Goal: Task Accomplishment & Management: Complete application form

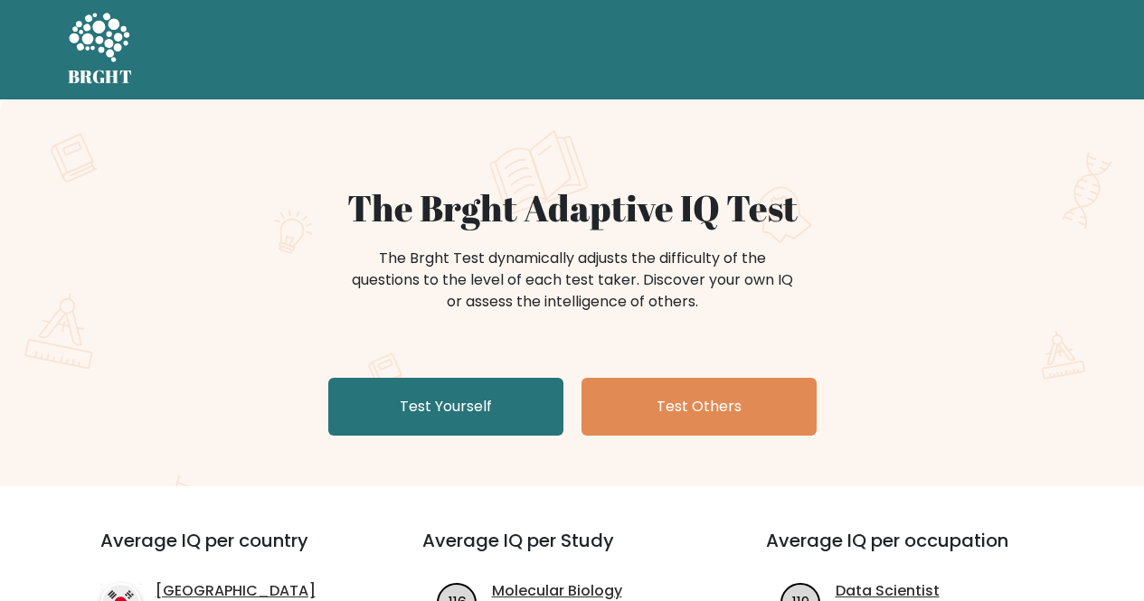
scroll to position [119, 0]
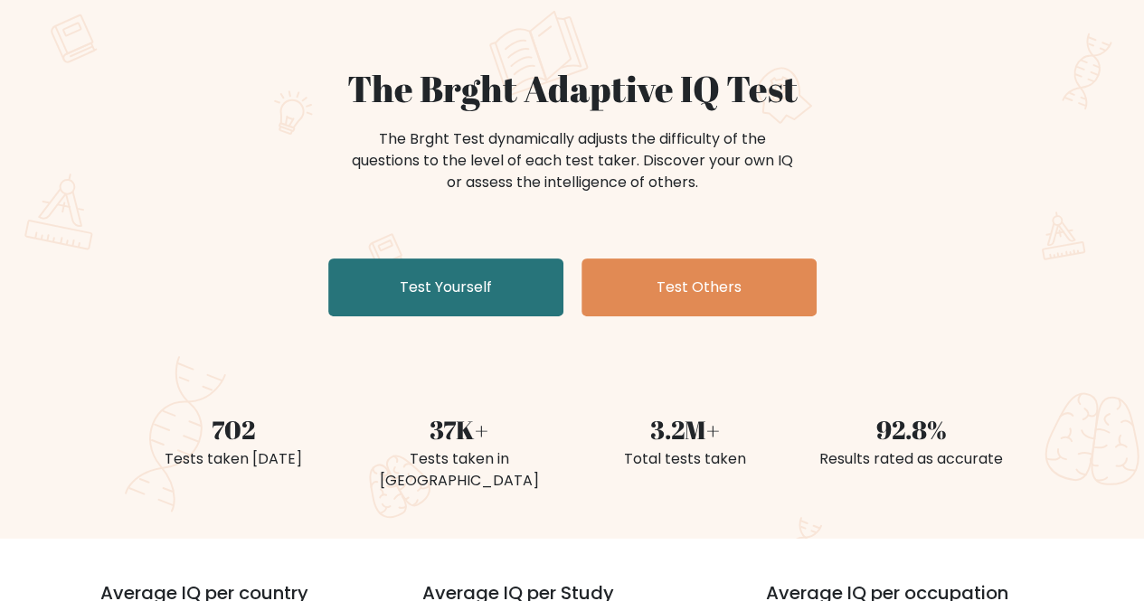
click at [379, 293] on link "Test Yourself" at bounding box center [445, 288] width 235 height 58
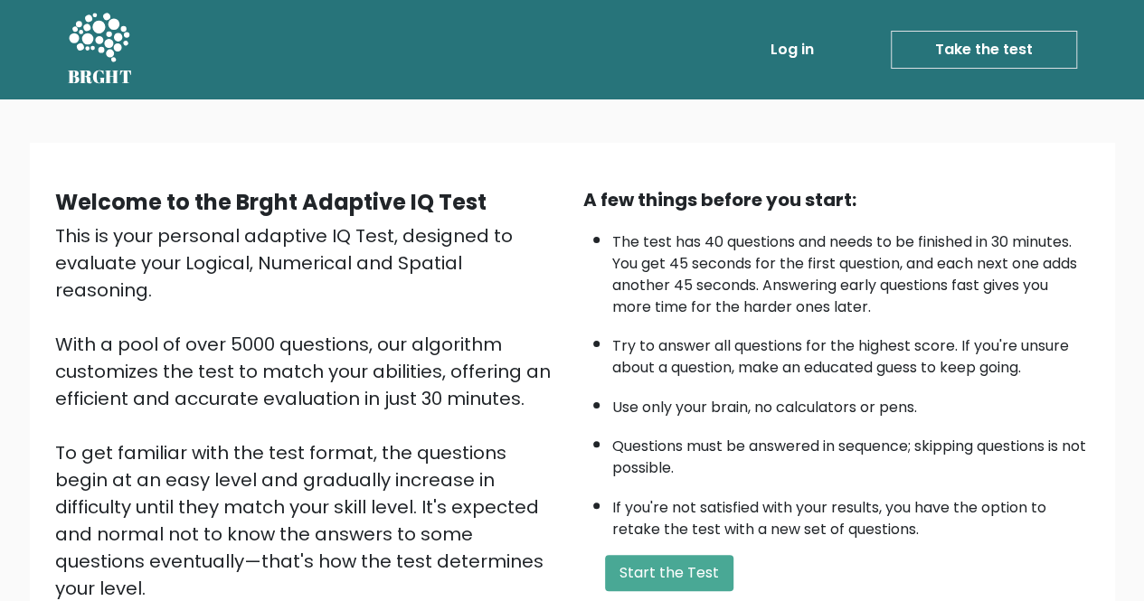
click at [664, 570] on button "Start the Test" at bounding box center [669, 573] width 128 height 36
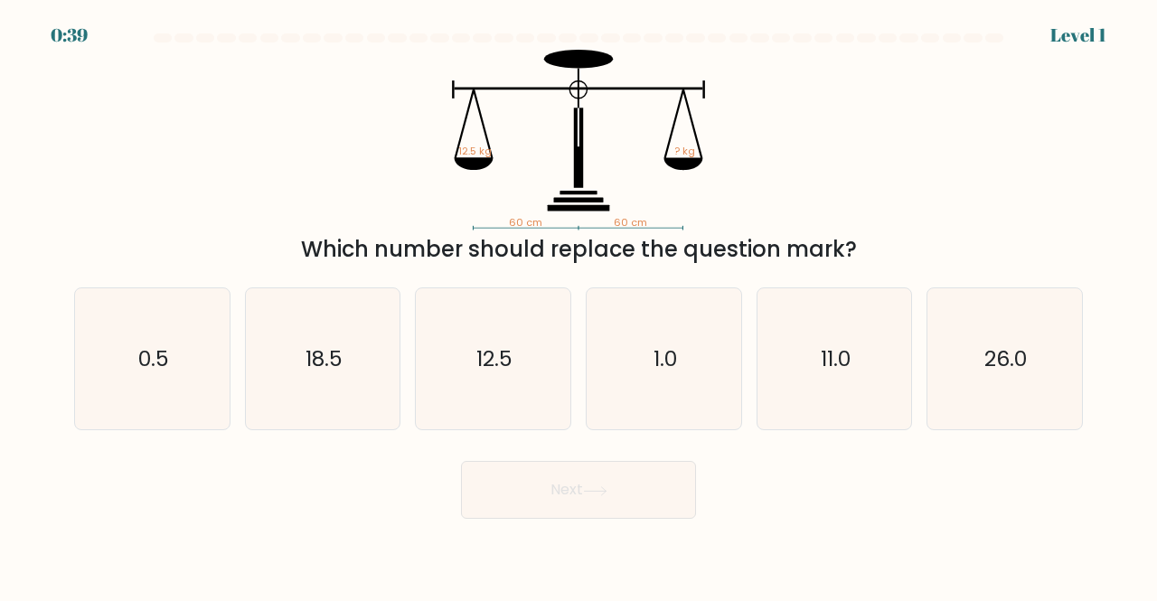
click at [523, 382] on icon "12.5" at bounding box center [493, 359] width 142 height 142
click at [579, 306] on input "c. 12.5" at bounding box center [579, 303] width 1 height 5
radio input "true"
click at [580, 502] on button "Next" at bounding box center [578, 490] width 235 height 58
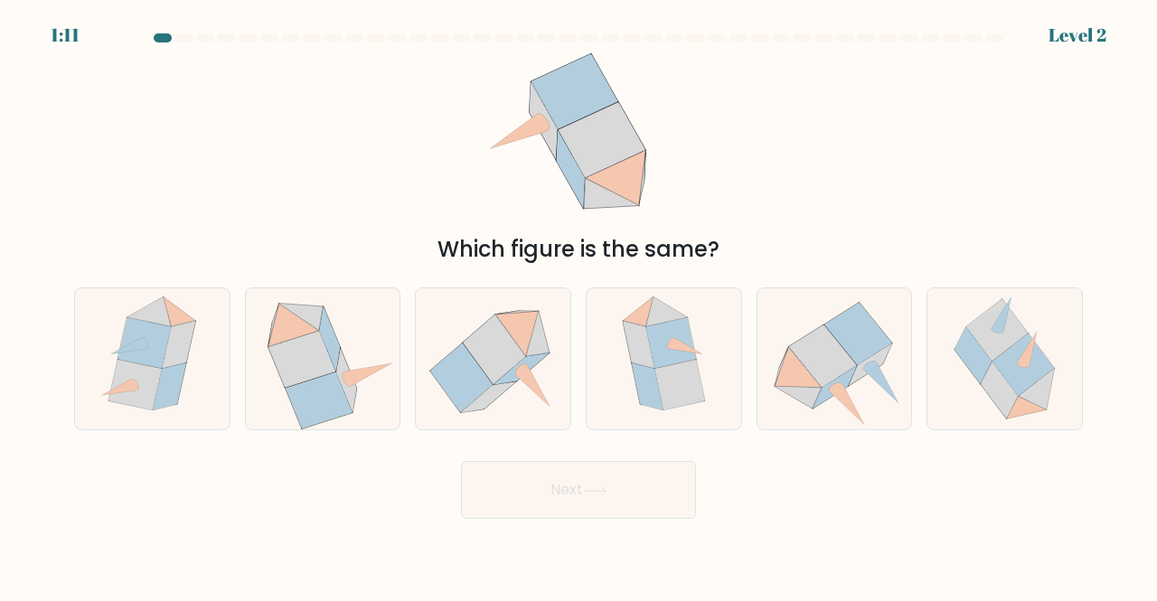
click at [331, 365] on icon at bounding box center [302, 359] width 68 height 57
click at [579, 306] on input "b." at bounding box center [579, 303] width 1 height 5
radio input "true"
click at [560, 512] on button "Next" at bounding box center [578, 490] width 235 height 58
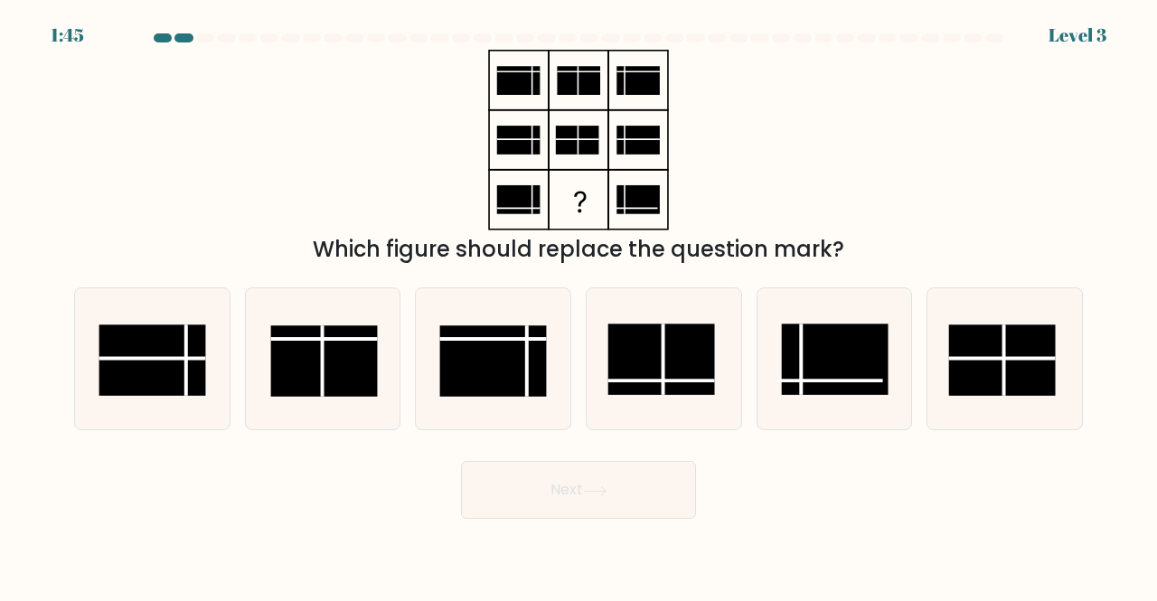
click at [664, 340] on line at bounding box center [664, 359] width 0 height 71
click at [579, 306] on input "d." at bounding box center [579, 303] width 1 height 5
radio input "true"
click at [580, 494] on button "Next" at bounding box center [578, 490] width 235 height 58
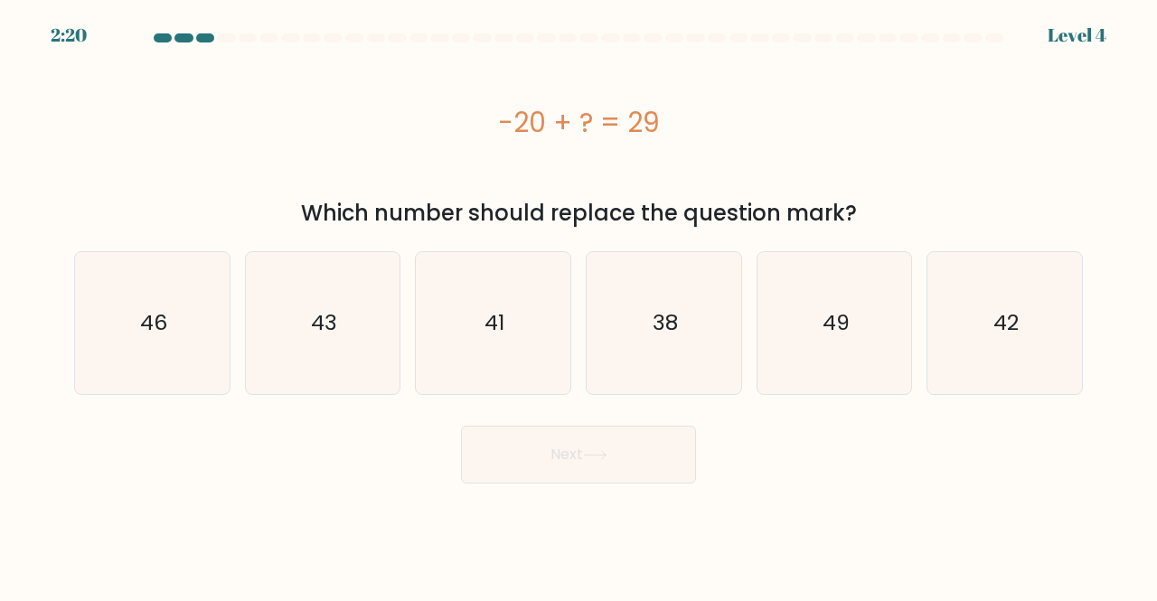
click at [831, 335] on text "49" at bounding box center [836, 323] width 27 height 30
click at [579, 306] on input "e. 49" at bounding box center [579, 303] width 1 height 5
radio input "true"
click at [629, 453] on button "Next" at bounding box center [578, 455] width 235 height 58
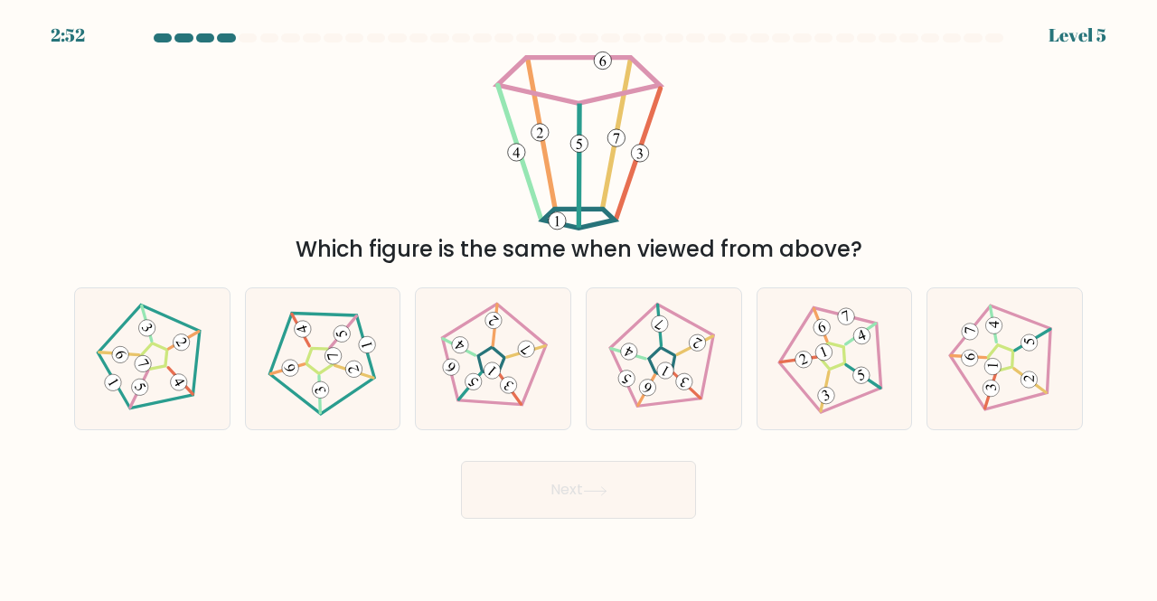
click at [489, 356] on icon at bounding box center [493, 358] width 113 height 113
click at [579, 306] on input "c." at bounding box center [579, 303] width 1 height 5
radio input "true"
click at [579, 502] on button "Next" at bounding box center [578, 490] width 235 height 58
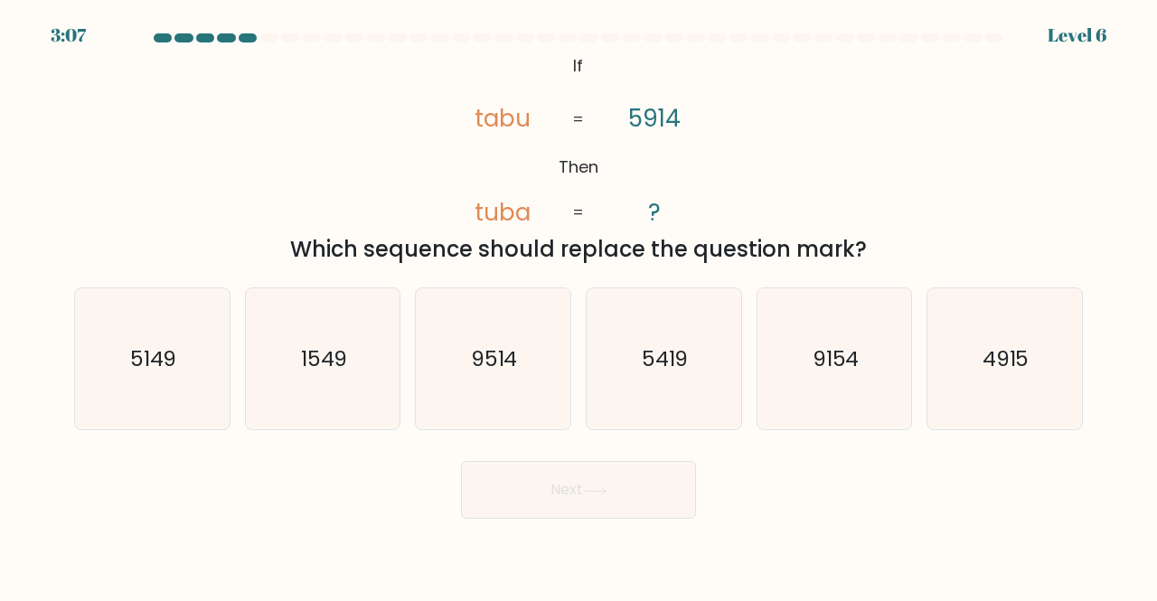
click at [667, 379] on icon "5419" at bounding box center [664, 359] width 142 height 142
click at [579, 306] on input "d. 5419" at bounding box center [579, 303] width 1 height 5
radio input "true"
click at [607, 497] on button "Next" at bounding box center [578, 490] width 235 height 58
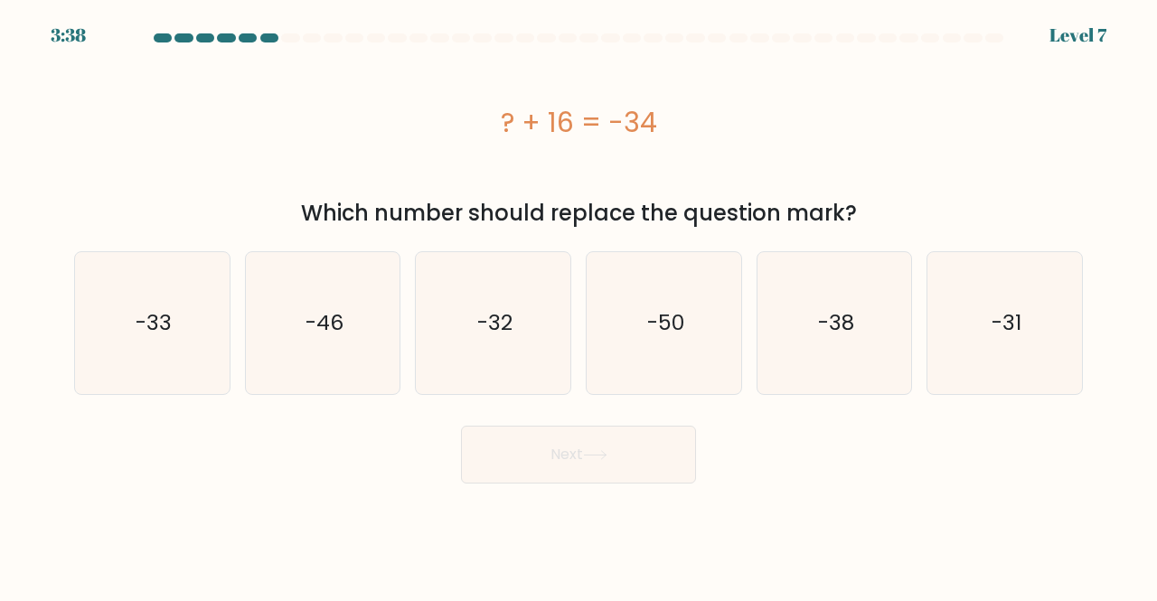
click at [673, 322] on text "-50" at bounding box center [664, 323] width 37 height 30
click at [579, 306] on input "d. -50" at bounding box center [579, 303] width 1 height 5
radio input "true"
click at [601, 469] on button "Next" at bounding box center [578, 455] width 235 height 58
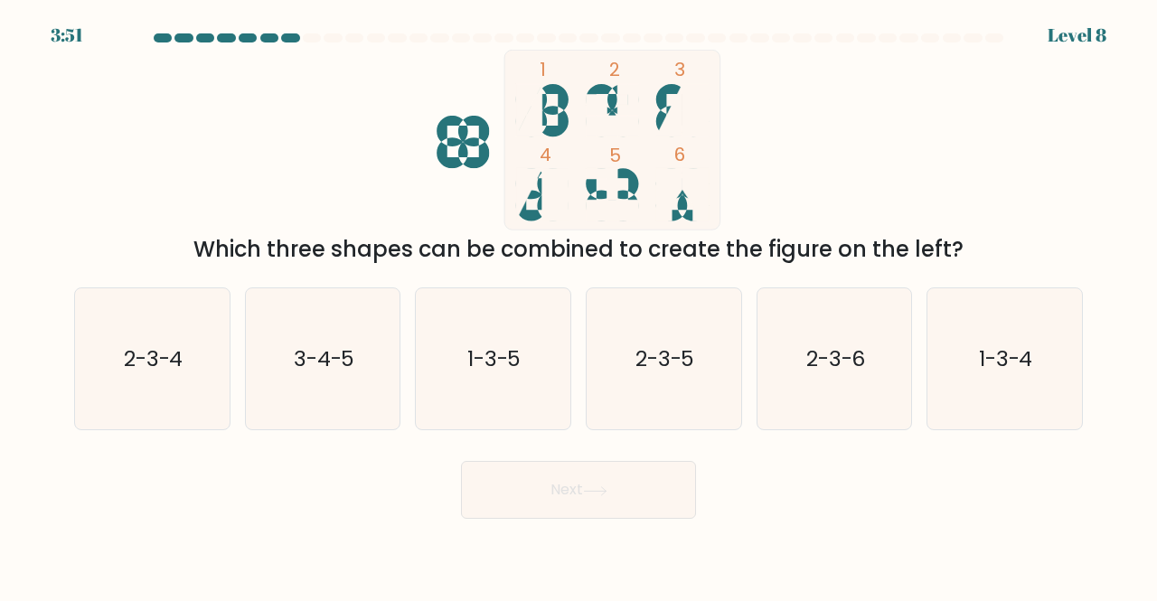
click at [1029, 377] on icon "1-3-4" at bounding box center [1005, 359] width 142 height 142
click at [579, 306] on input "f. 1-3-4" at bounding box center [579, 303] width 1 height 5
radio input "true"
click at [614, 479] on button "Next" at bounding box center [578, 490] width 235 height 58
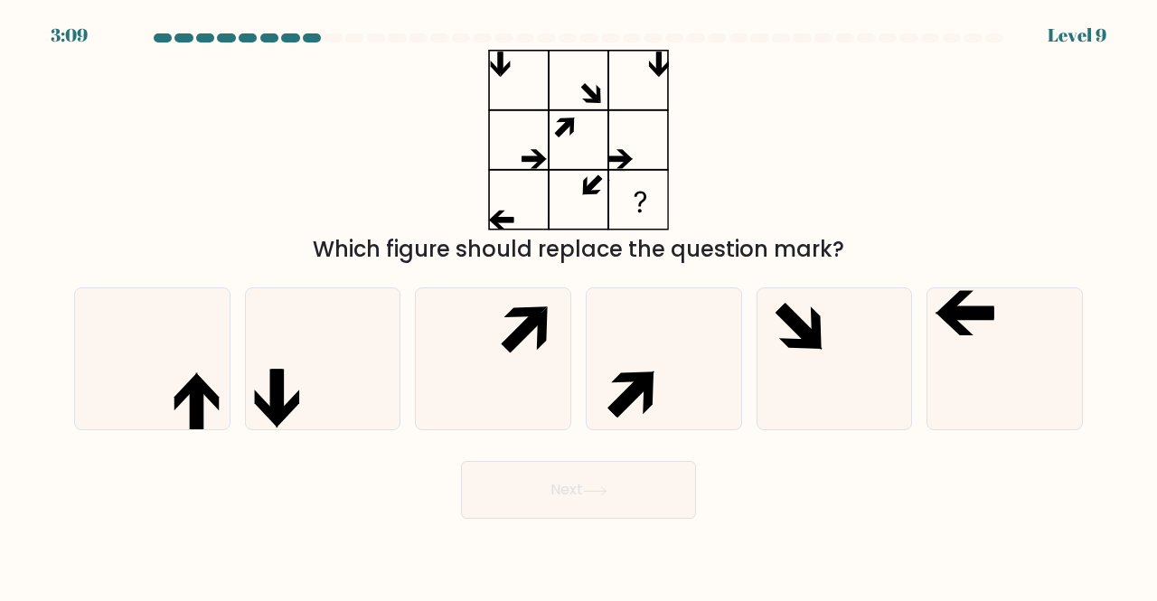
click at [652, 401] on icon at bounding box center [648, 392] width 11 height 43
click at [579, 306] on input "d." at bounding box center [579, 303] width 1 height 5
radio input "true"
click at [622, 504] on button "Next" at bounding box center [578, 490] width 235 height 58
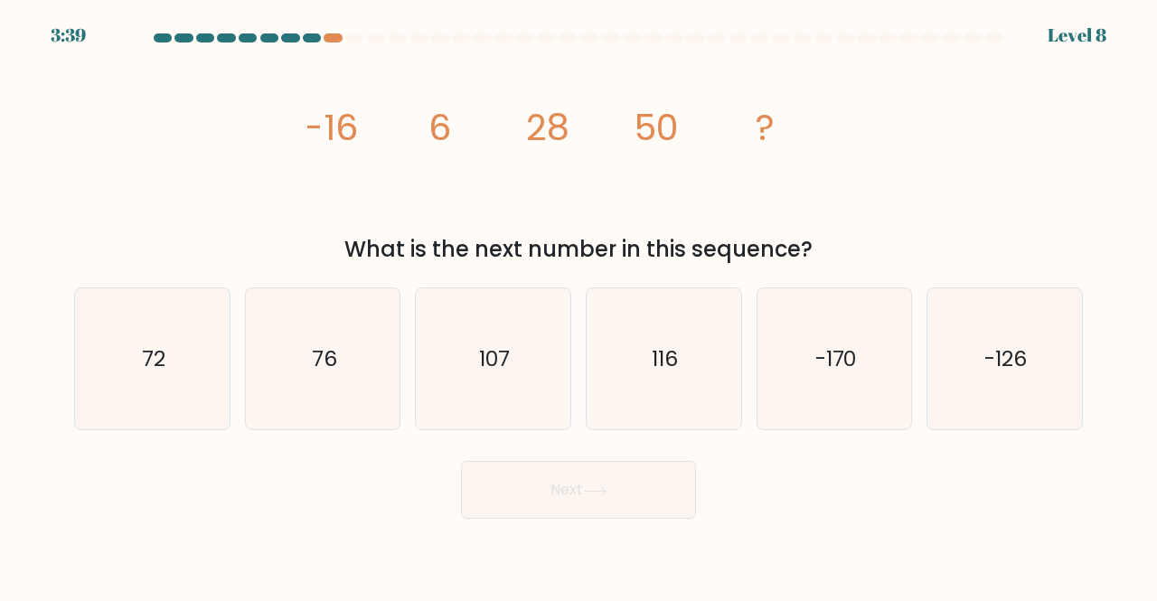
click at [505, 359] on text "107" at bounding box center [494, 359] width 31 height 30
click at [579, 306] on input "c. 107" at bounding box center [579, 303] width 1 height 5
radio input "true"
click at [188, 380] on icon "72" at bounding box center [152, 359] width 142 height 142
click at [579, 306] on input "a. 72" at bounding box center [579, 303] width 1 height 5
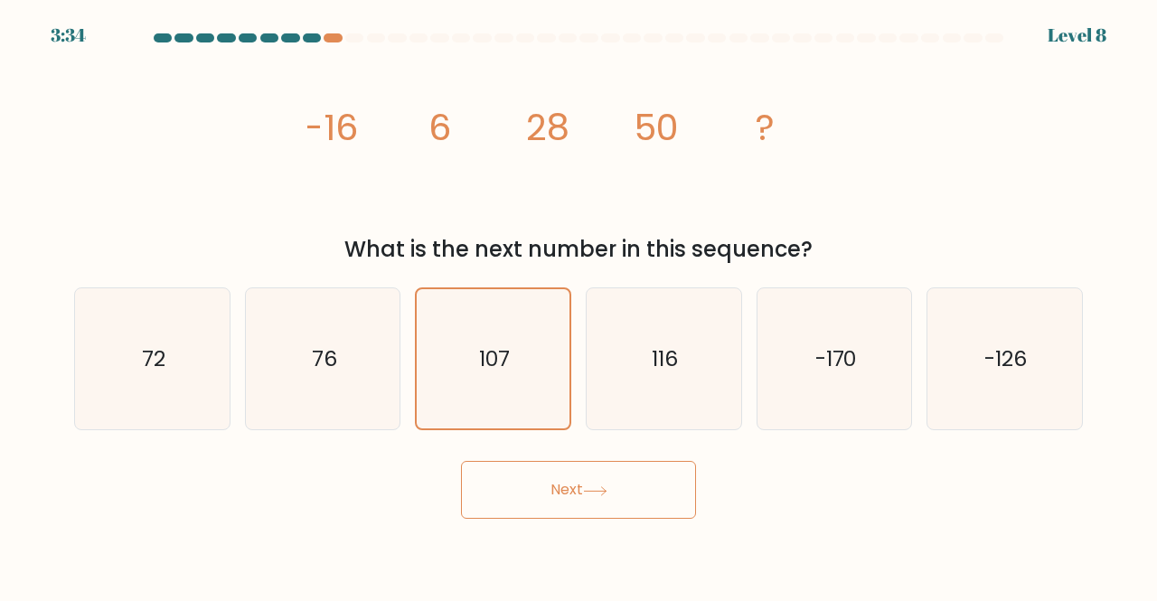
radio input "true"
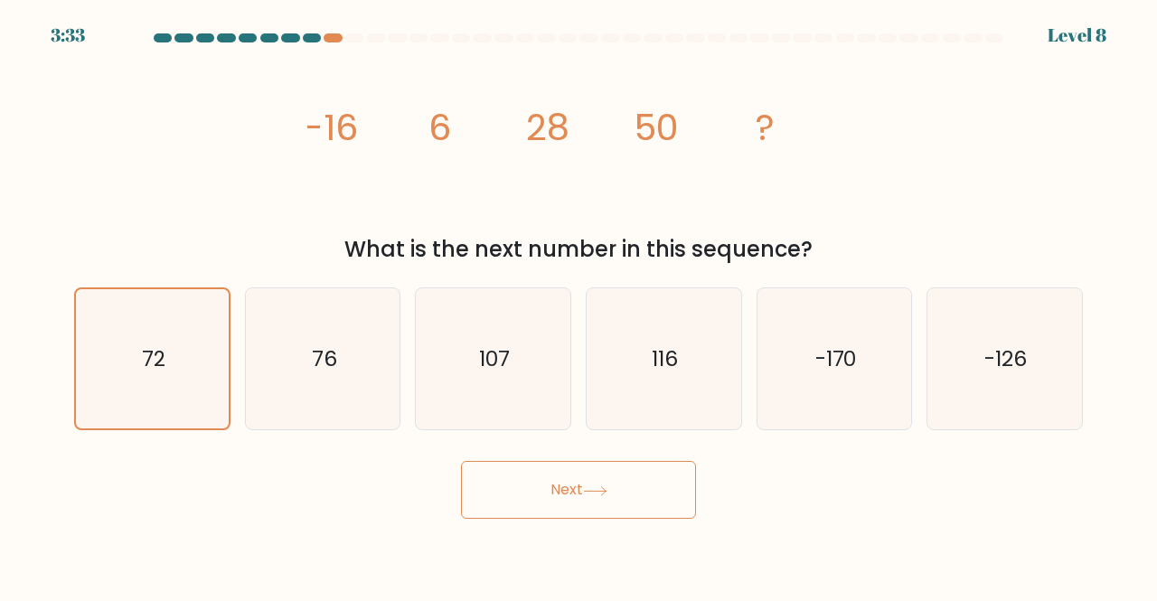
click at [302, 376] on icon "76" at bounding box center [323, 359] width 142 height 142
click at [579, 306] on input "b. 76" at bounding box center [579, 303] width 1 height 5
radio input "true"
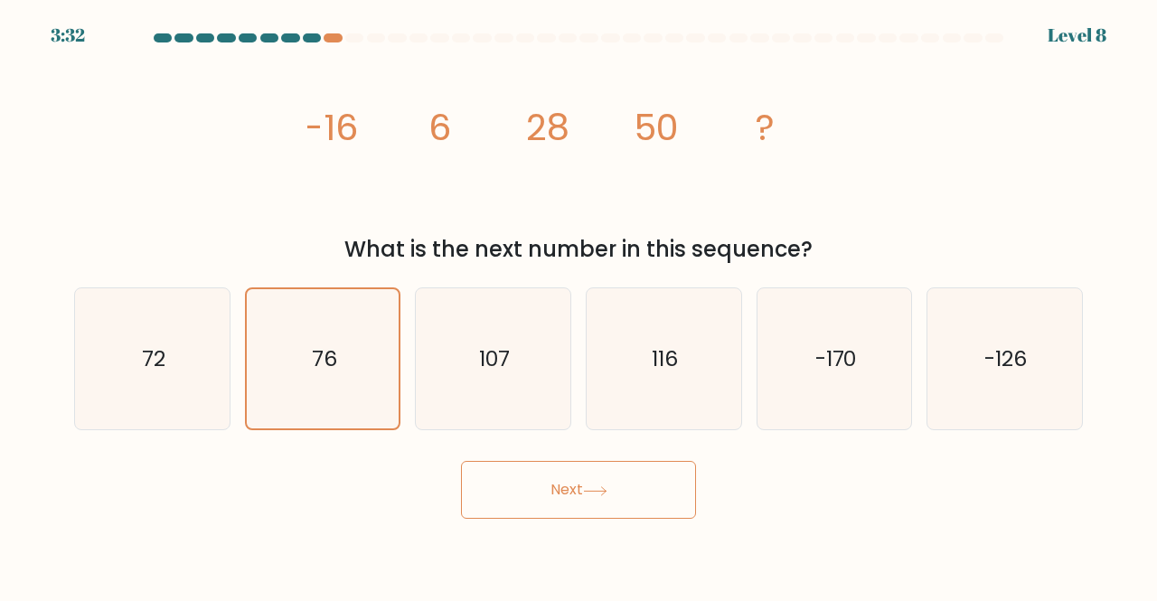
click at [343, 367] on icon "76" at bounding box center [323, 359] width 140 height 140
click at [579, 306] on input "b. 76" at bounding box center [579, 303] width 1 height 5
click at [199, 366] on icon "72" at bounding box center [152, 359] width 142 height 142
click at [579, 306] on input "a. 72" at bounding box center [579, 303] width 1 height 5
radio input "true"
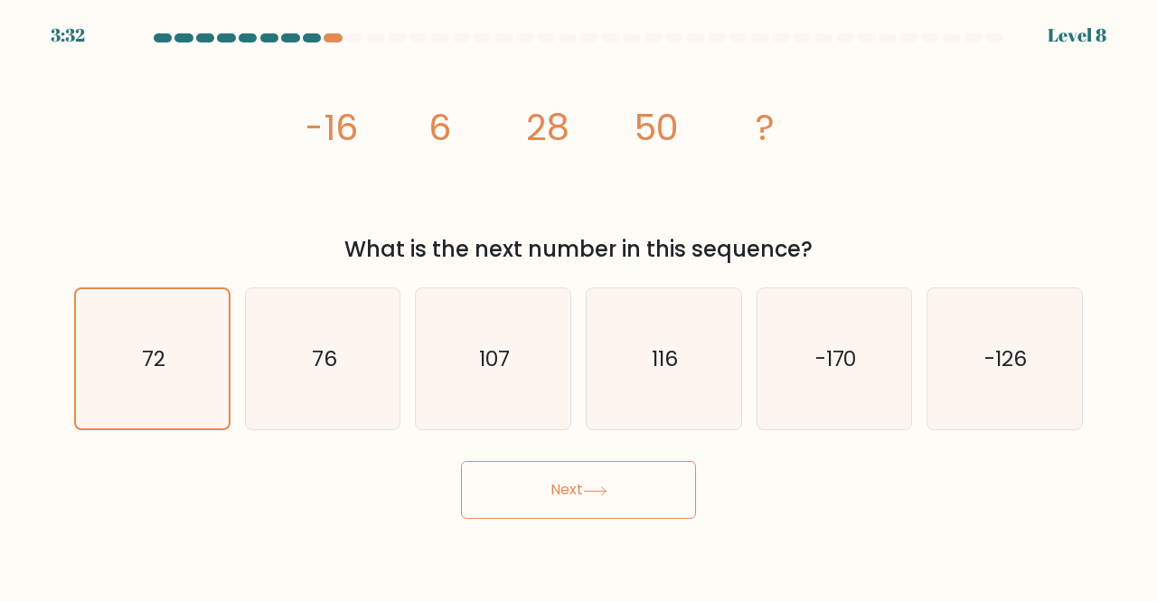
click at [313, 365] on text "76" at bounding box center [324, 359] width 25 height 30
click at [579, 306] on input "b. 76" at bounding box center [579, 303] width 1 height 5
radio input "true"
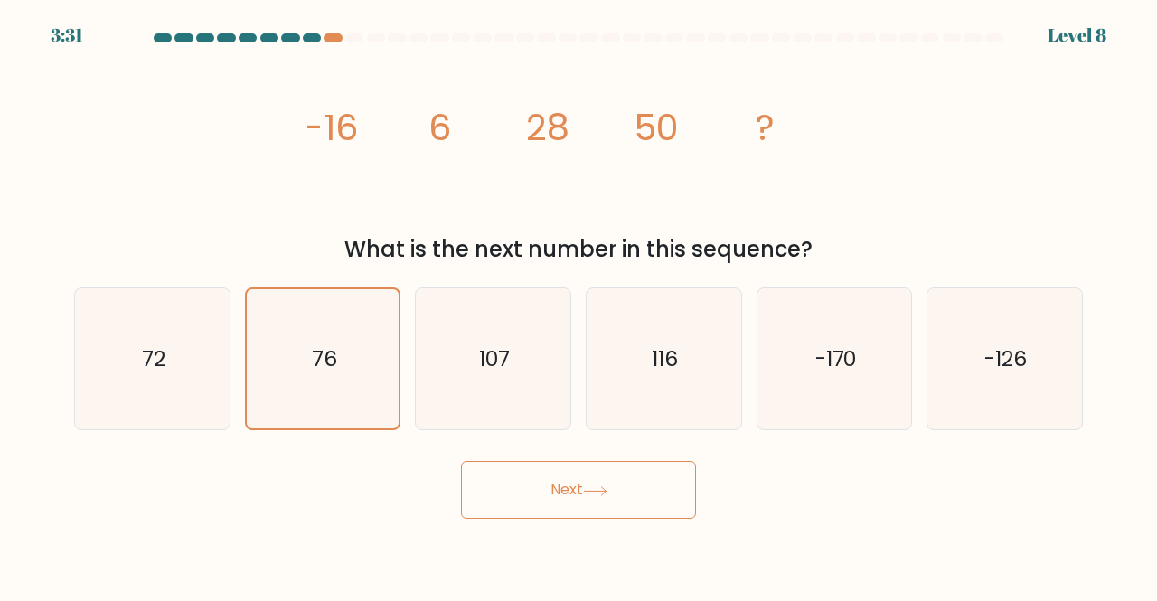
click at [499, 359] on text "107" at bounding box center [494, 359] width 31 height 30
click at [579, 306] on input "c. 107" at bounding box center [579, 303] width 1 height 5
radio input "true"
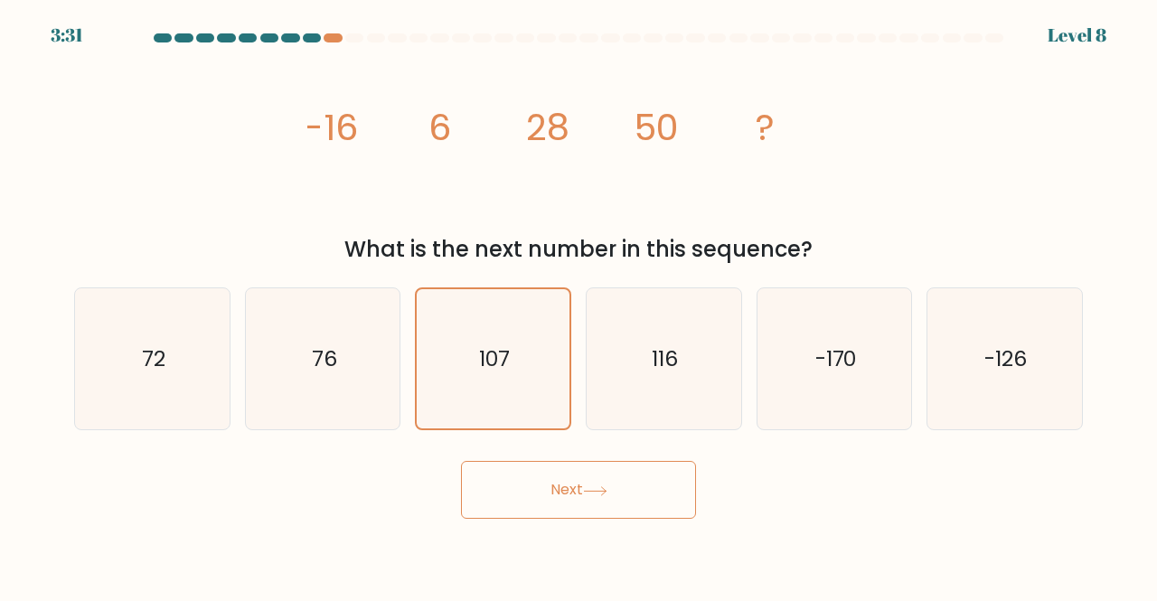
click at [301, 379] on icon "76" at bounding box center [323, 359] width 142 height 142
click at [579, 306] on input "b. 76" at bounding box center [579, 303] width 1 height 5
radio input "true"
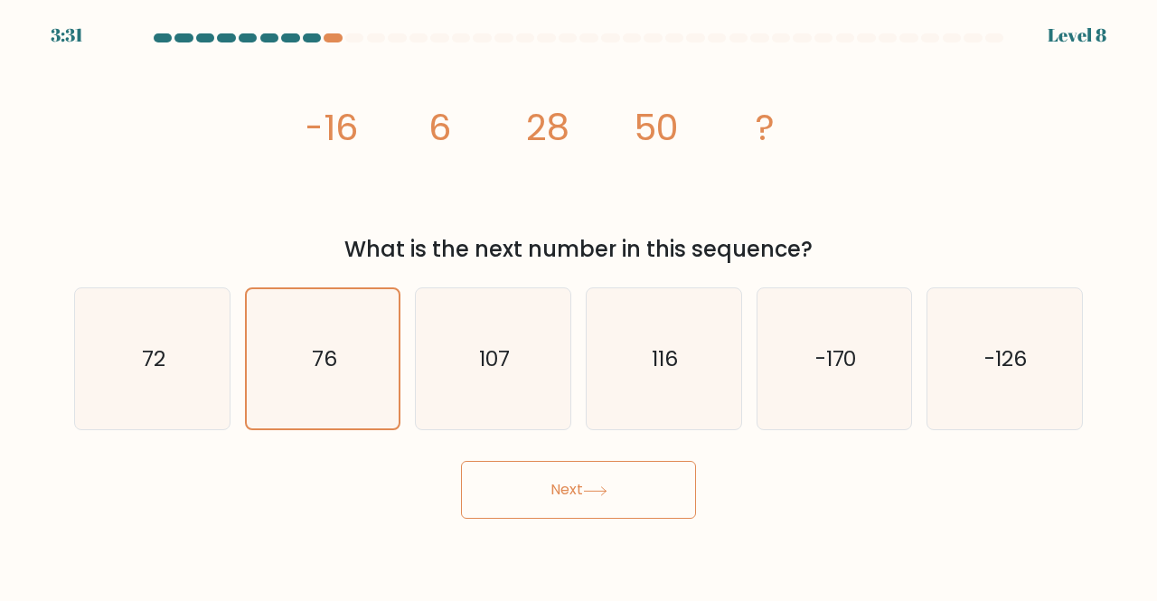
click at [334, 351] on text "76" at bounding box center [324, 358] width 25 height 29
click at [579, 306] on input "b. 76" at bounding box center [579, 303] width 1 height 5
click at [551, 357] on icon "107" at bounding box center [493, 359] width 142 height 142
click at [579, 306] on input "c. 107" at bounding box center [579, 303] width 1 height 5
radio input "true"
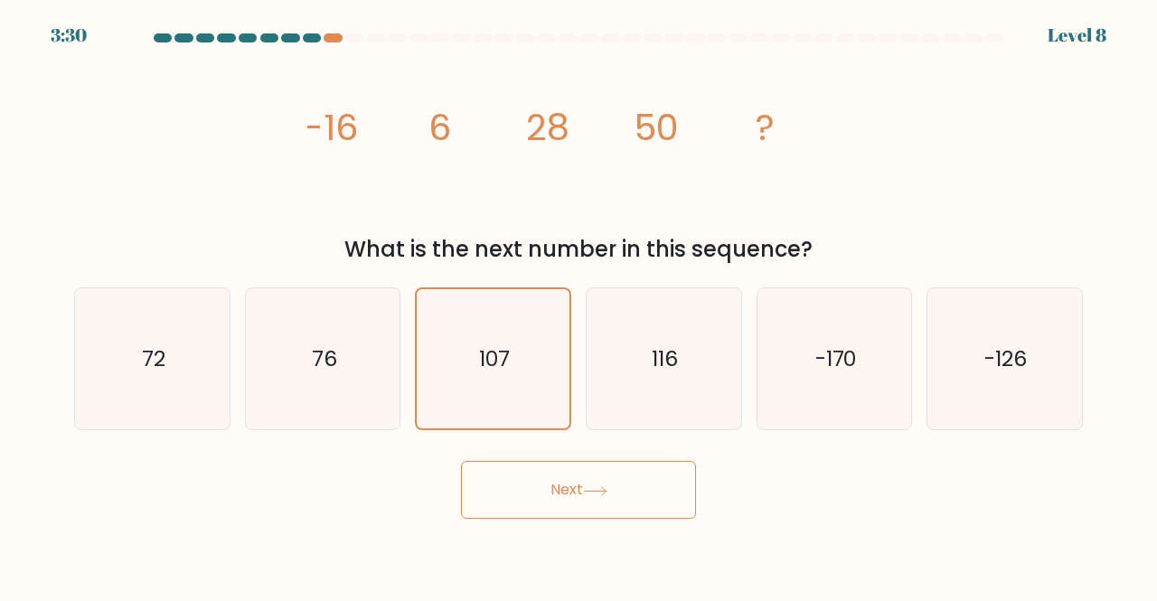
click at [170, 369] on icon "72" at bounding box center [152, 359] width 142 height 142
click at [579, 306] on input "a. 72" at bounding box center [579, 303] width 1 height 5
radio input "true"
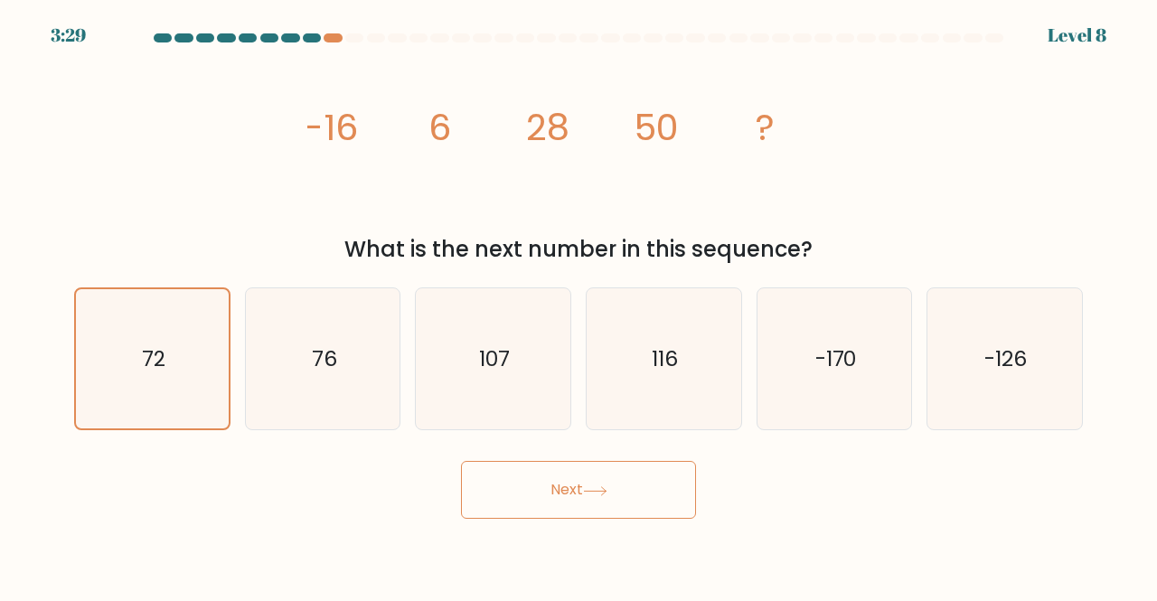
click at [291, 387] on icon "76" at bounding box center [323, 359] width 142 height 142
click at [579, 306] on input "b. 76" at bounding box center [579, 303] width 1 height 5
radio input "true"
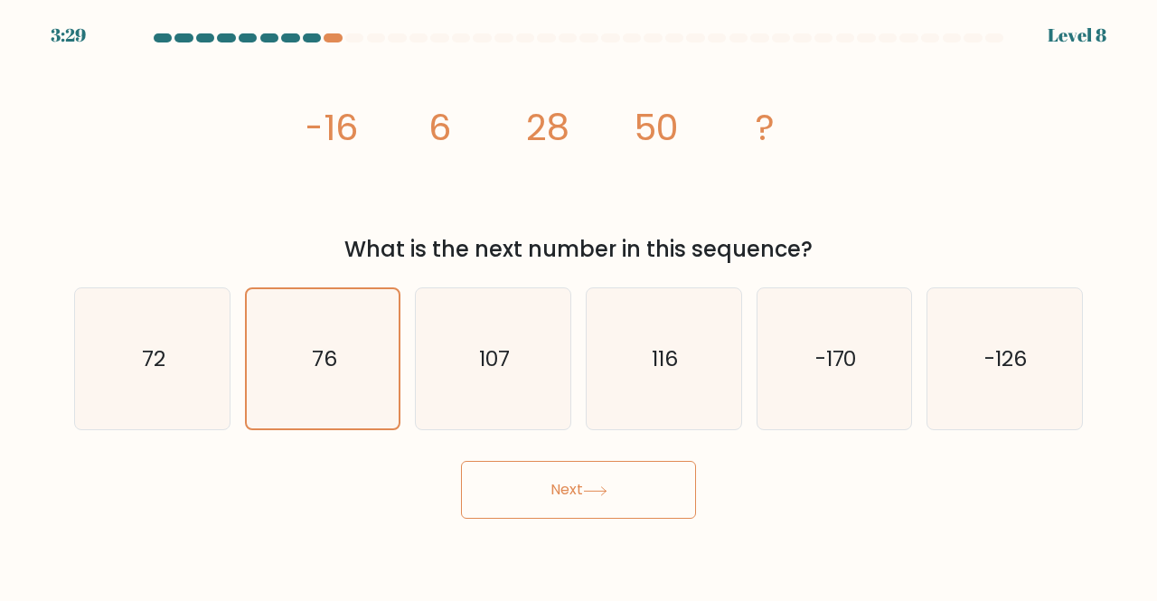
click at [516, 367] on icon "107" at bounding box center [493, 359] width 142 height 142
click at [579, 306] on input "c. 107" at bounding box center [579, 303] width 1 height 5
radio input "true"
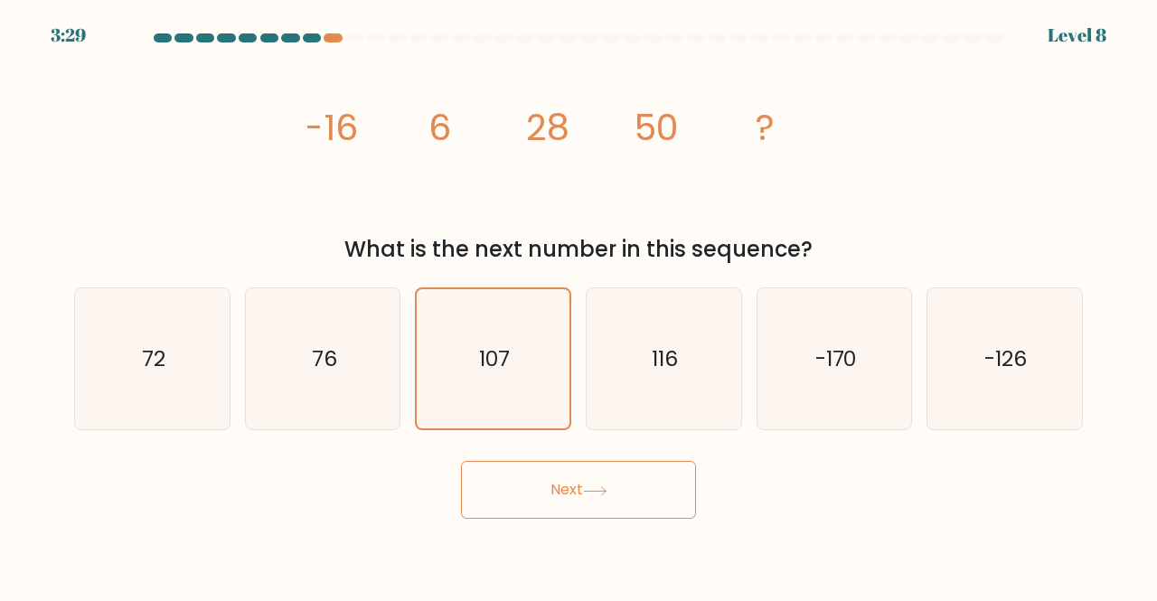
click at [246, 375] on div "76" at bounding box center [323, 359] width 156 height 144
click at [579, 306] on input "b. 76" at bounding box center [579, 303] width 1 height 5
radio input "true"
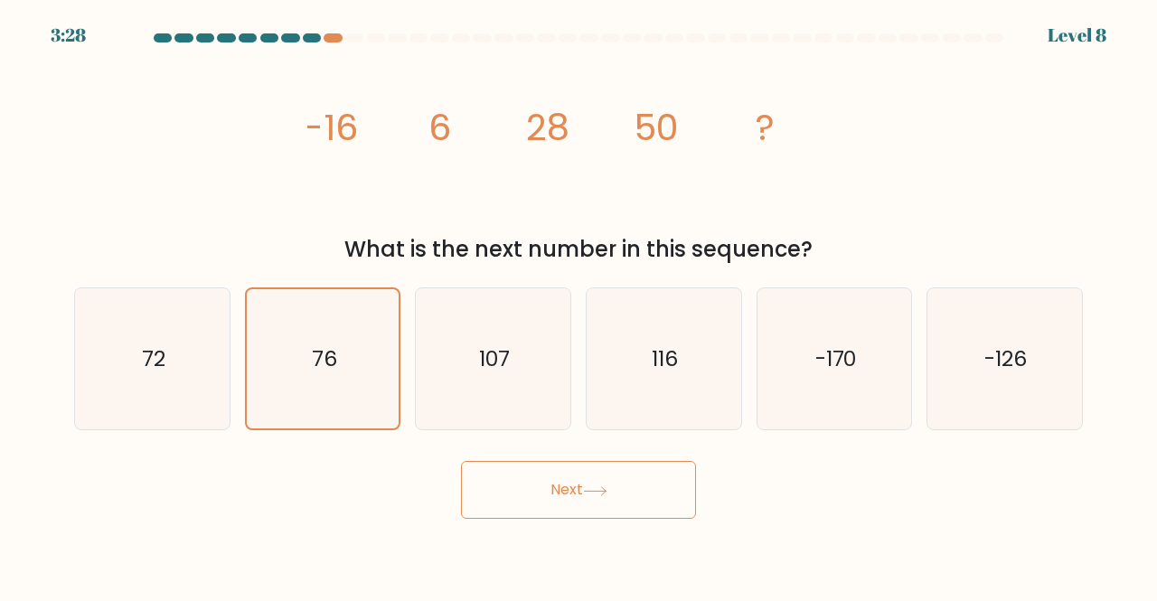
click at [157, 383] on icon "72" at bounding box center [152, 359] width 142 height 142
click at [579, 306] on input "a. 72" at bounding box center [579, 303] width 1 height 5
radio input "true"
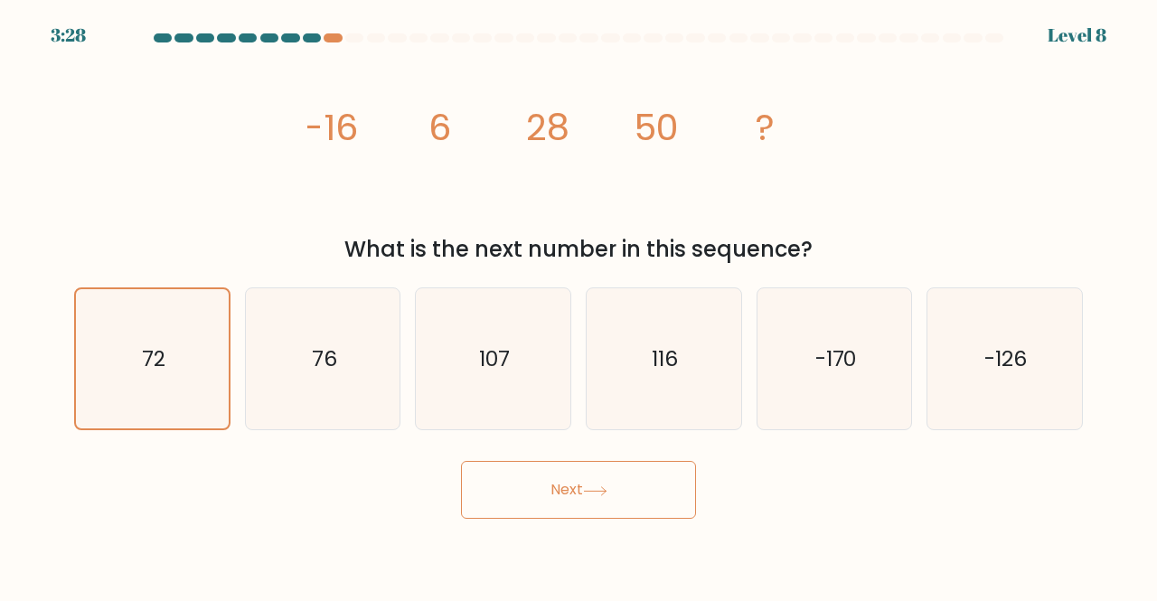
click at [306, 372] on icon "76" at bounding box center [323, 359] width 142 height 142
click at [579, 306] on input "b. 76" at bounding box center [579, 303] width 1 height 5
radio input "true"
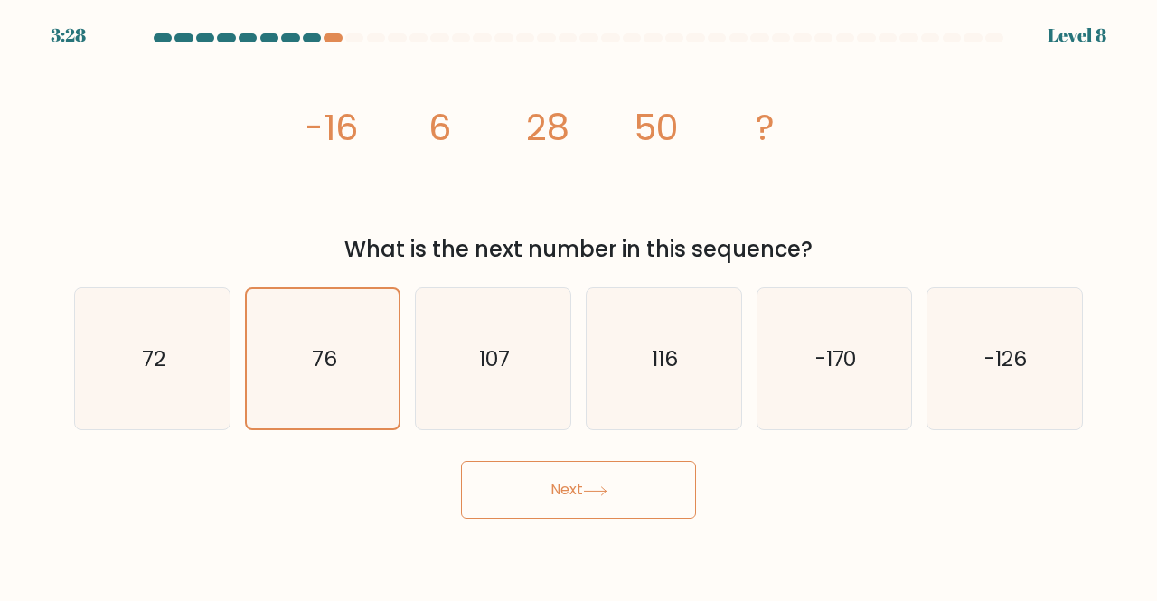
click at [533, 350] on icon "107" at bounding box center [493, 359] width 142 height 142
click at [579, 306] on input "c. 107" at bounding box center [579, 303] width 1 height 5
radio input "true"
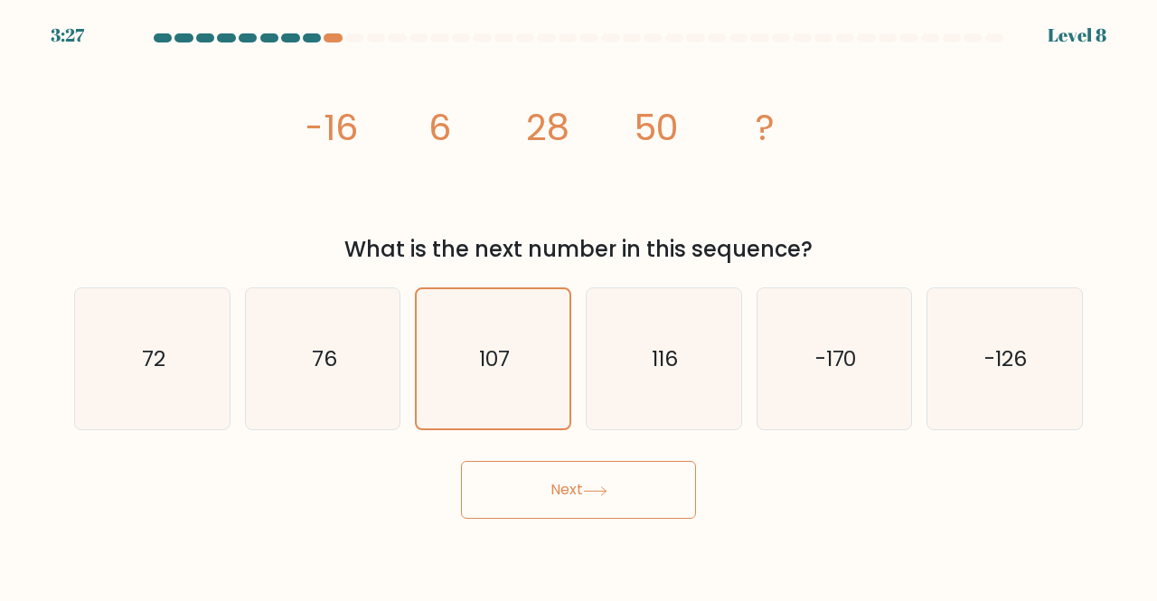
click at [229, 356] on div "72" at bounding box center [152, 359] width 156 height 144
click at [579, 306] on input "a. 72" at bounding box center [579, 303] width 1 height 5
radio input "true"
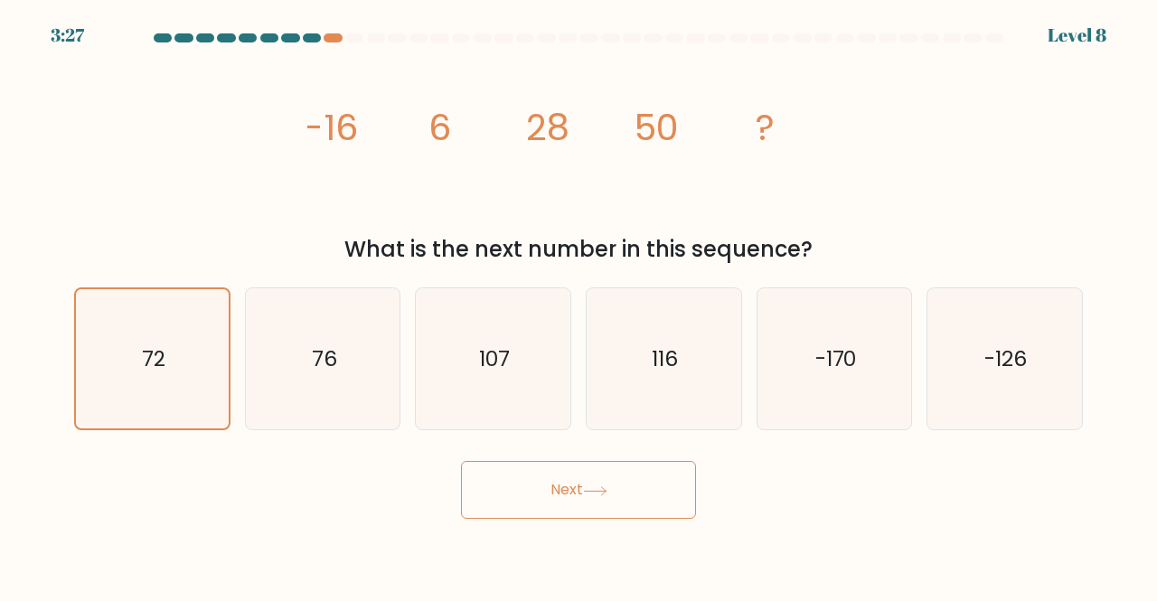
click at [393, 383] on icon "76" at bounding box center [323, 359] width 142 height 142
click at [579, 306] on input "b. 76" at bounding box center [579, 303] width 1 height 5
radio input "true"
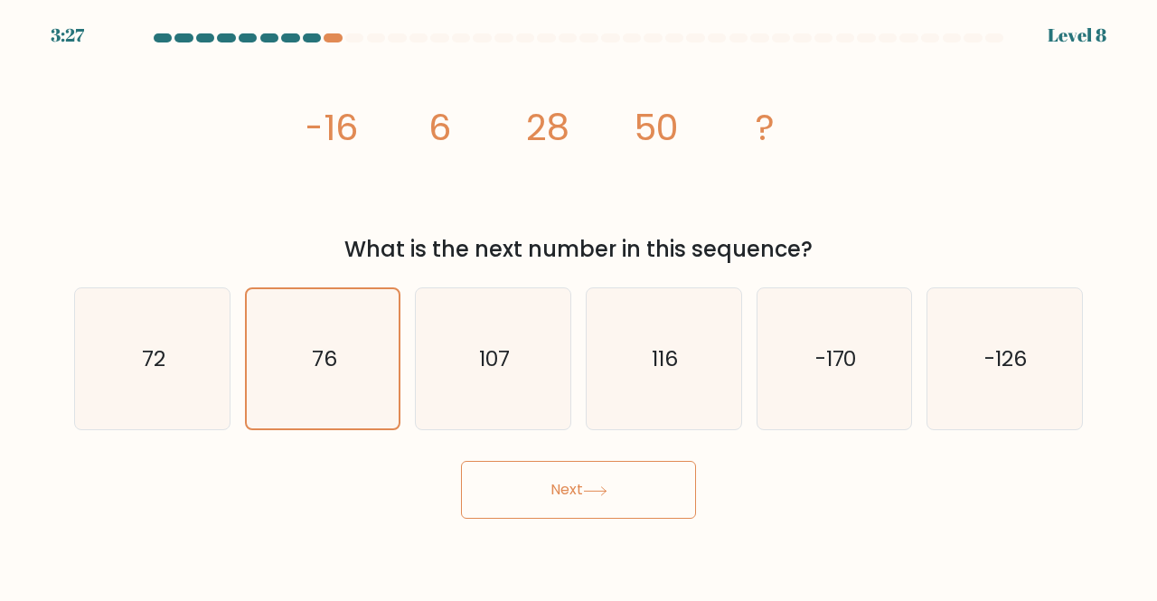
click at [544, 376] on icon "107" at bounding box center [493, 359] width 142 height 142
click at [579, 306] on input "c. 107" at bounding box center [579, 303] width 1 height 5
radio input "true"
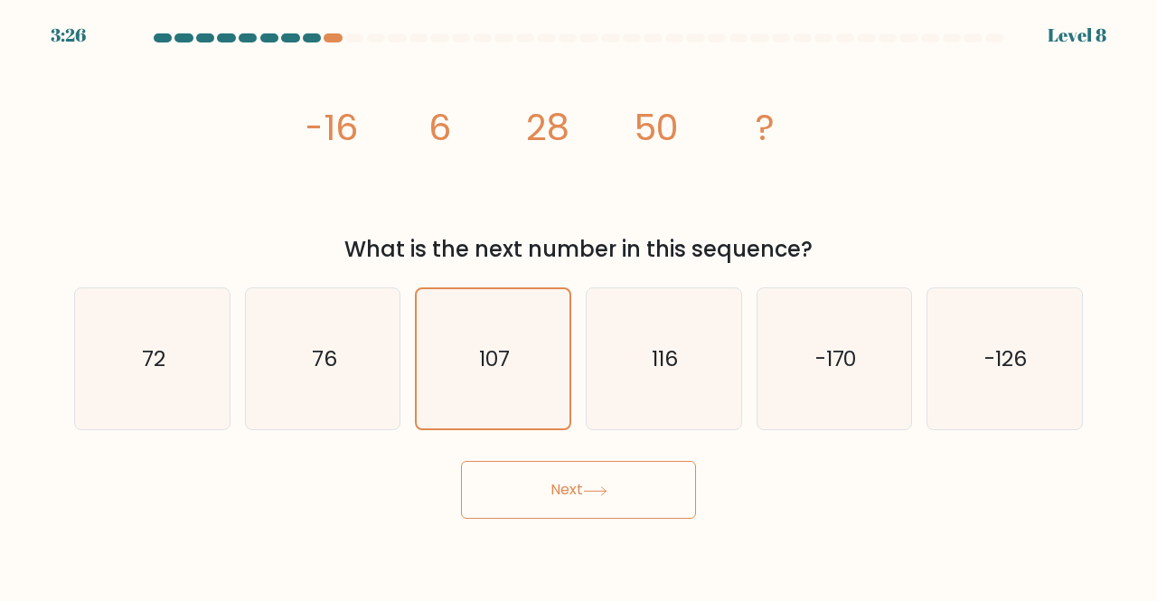
click at [285, 374] on icon "76" at bounding box center [323, 359] width 142 height 142
click at [579, 306] on input "b. 76" at bounding box center [579, 303] width 1 height 5
radio input "true"
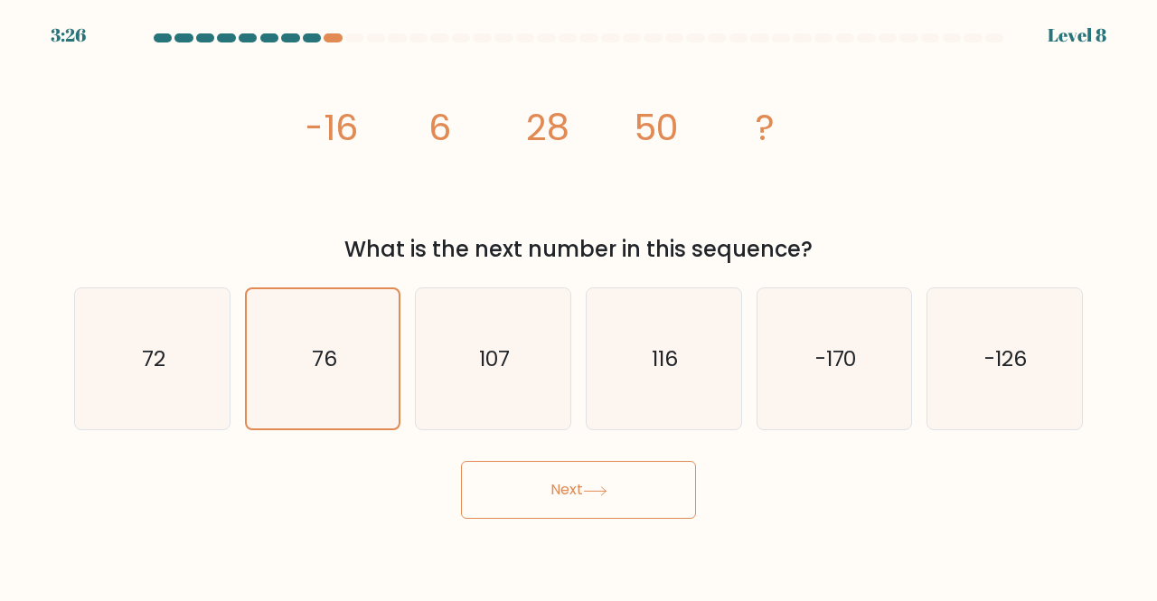
click at [226, 361] on div "72" at bounding box center [152, 359] width 156 height 144
click at [579, 306] on input "a. 72" at bounding box center [579, 303] width 1 height 5
radio input "true"
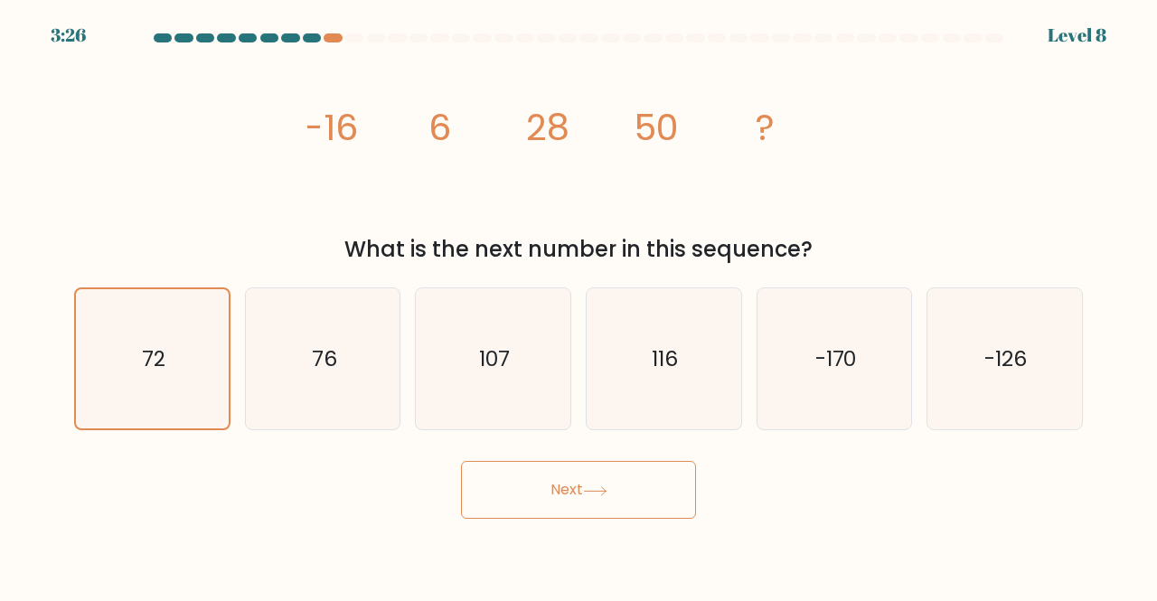
click at [318, 365] on text "76" at bounding box center [324, 359] width 25 height 30
click at [579, 306] on input "b. 76" at bounding box center [579, 303] width 1 height 5
radio input "true"
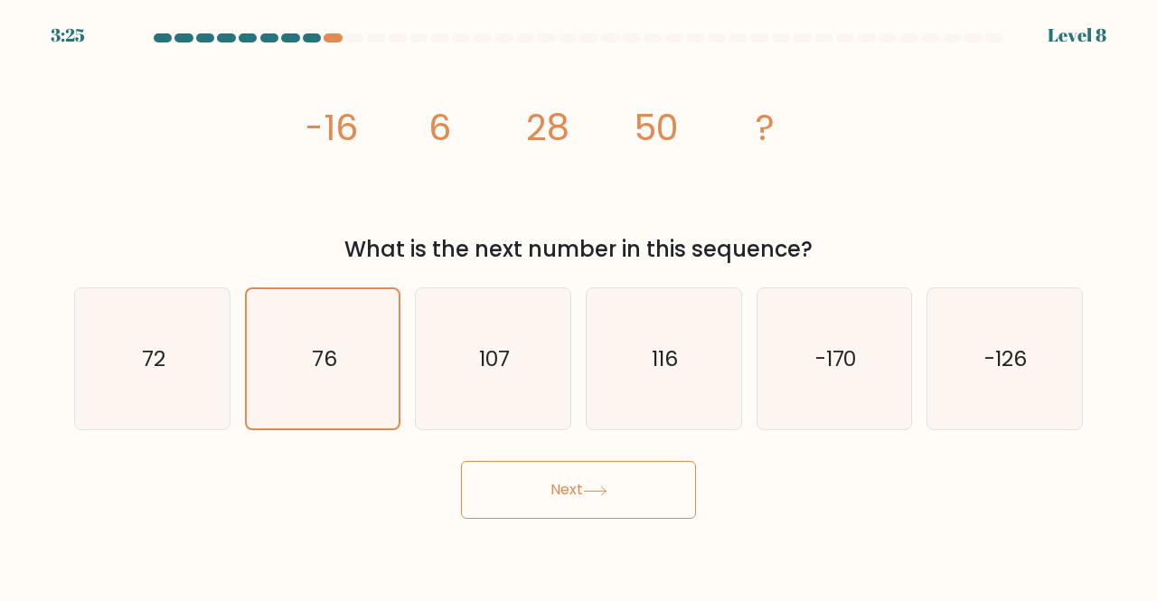
click at [315, 330] on icon "76" at bounding box center [323, 359] width 140 height 140
click at [579, 306] on input "b. 76" at bounding box center [579, 303] width 1 height 5
click at [315, 339] on icon "76" at bounding box center [323, 359] width 140 height 140
click at [579, 306] on input "b. 76" at bounding box center [579, 303] width 1 height 5
click at [312, 327] on icon "76" at bounding box center [323, 359] width 140 height 140
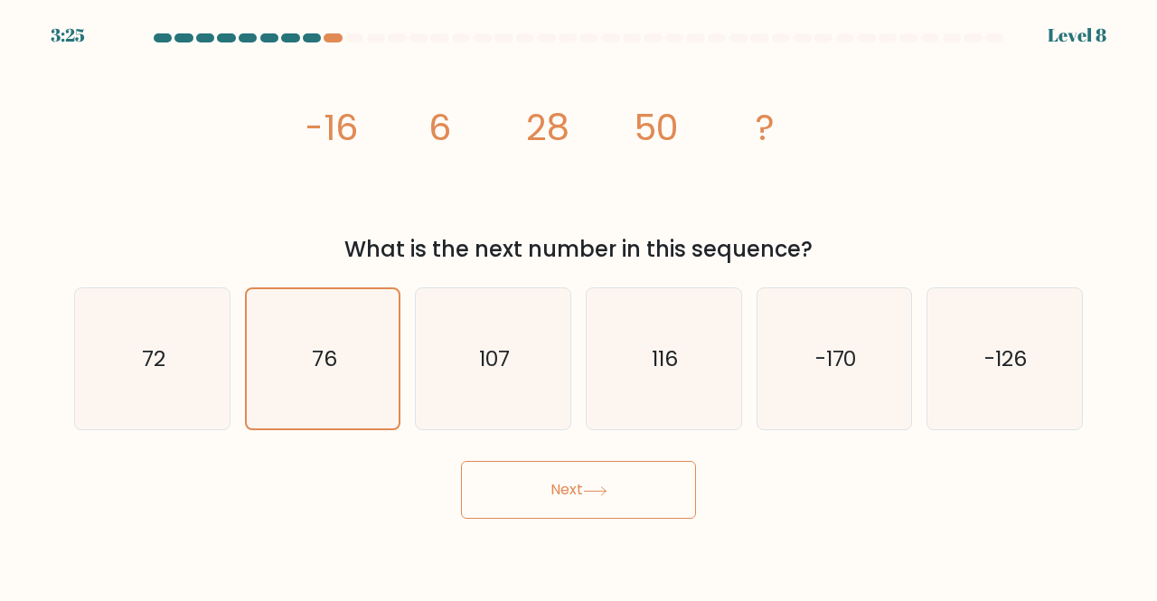
click at [579, 306] on input "b. 76" at bounding box center [579, 303] width 1 height 5
click at [314, 351] on text "76" at bounding box center [324, 358] width 25 height 29
click at [579, 306] on input "b. 76" at bounding box center [579, 303] width 1 height 5
click at [524, 508] on button "Next" at bounding box center [578, 490] width 235 height 58
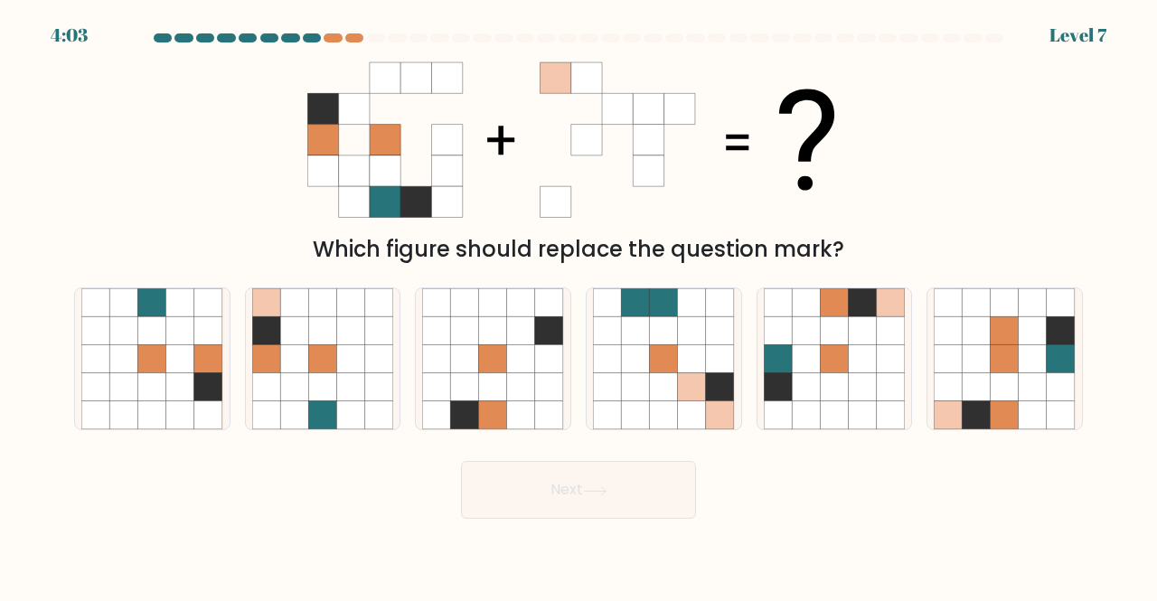
click at [233, 462] on div "Next" at bounding box center [578, 485] width 1031 height 67
click at [819, 407] on icon at bounding box center [806, 415] width 28 height 28
click at [579, 306] on input "e." at bounding box center [579, 303] width 1 height 5
radio input "true"
click at [561, 491] on button "Next" at bounding box center [578, 490] width 235 height 58
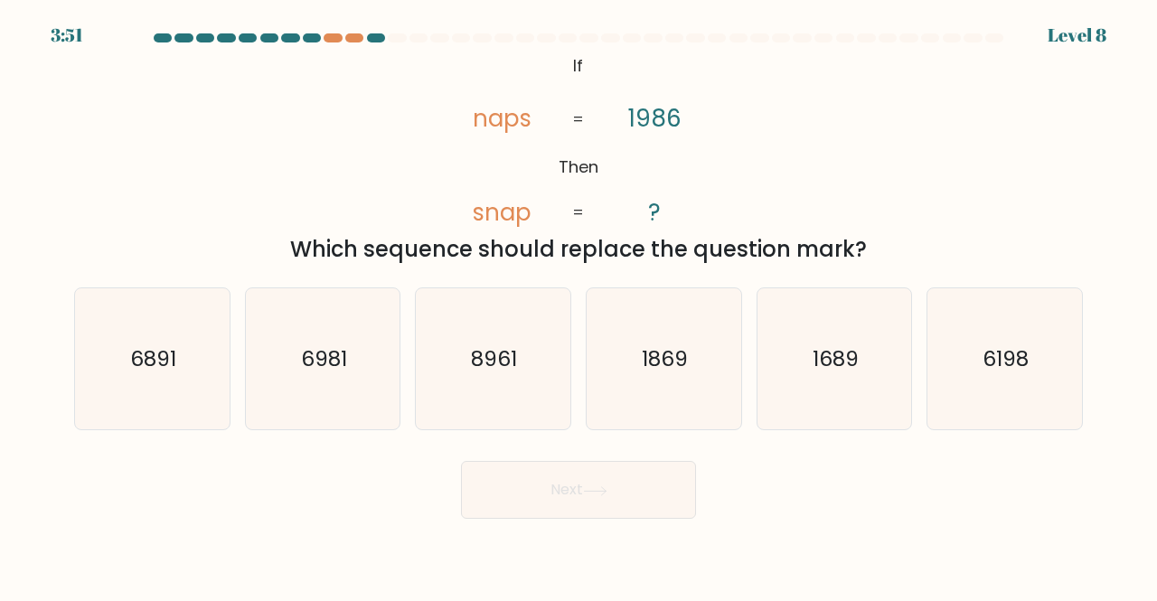
click at [1031, 394] on icon "6198" at bounding box center [1005, 359] width 142 height 142
click at [579, 306] on input "f. 6198" at bounding box center [579, 303] width 1 height 5
radio input "true"
click at [628, 508] on button "Next" at bounding box center [578, 490] width 235 height 58
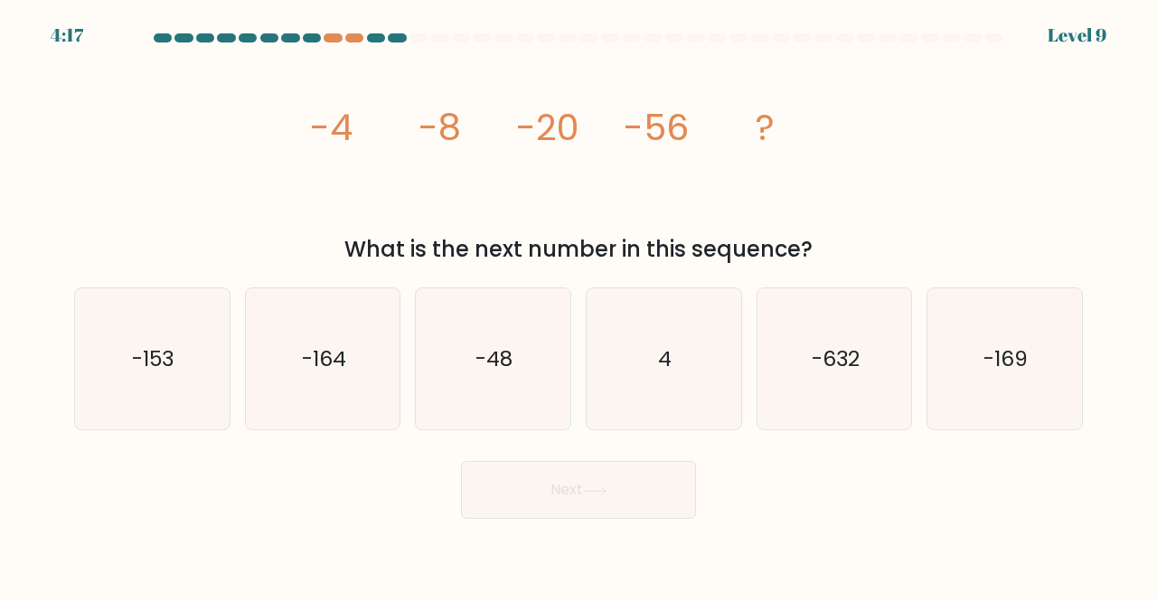
click at [327, 363] on text "-164" at bounding box center [324, 359] width 44 height 30
click at [579, 306] on input "b. -164" at bounding box center [579, 303] width 1 height 5
radio input "true"
click at [558, 482] on button "Next" at bounding box center [578, 490] width 235 height 58
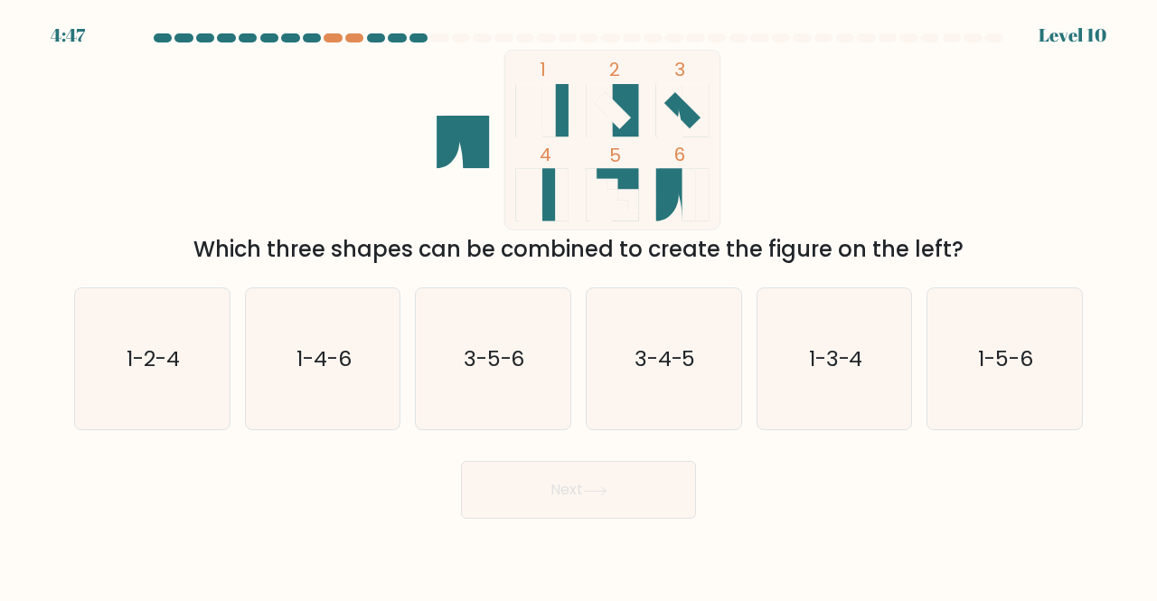
click at [307, 358] on text "1-4-6" at bounding box center [324, 359] width 55 height 30
click at [579, 306] on input "b. 1-4-6" at bounding box center [579, 303] width 1 height 5
radio input "true"
click at [567, 485] on button "Next" at bounding box center [578, 490] width 235 height 58
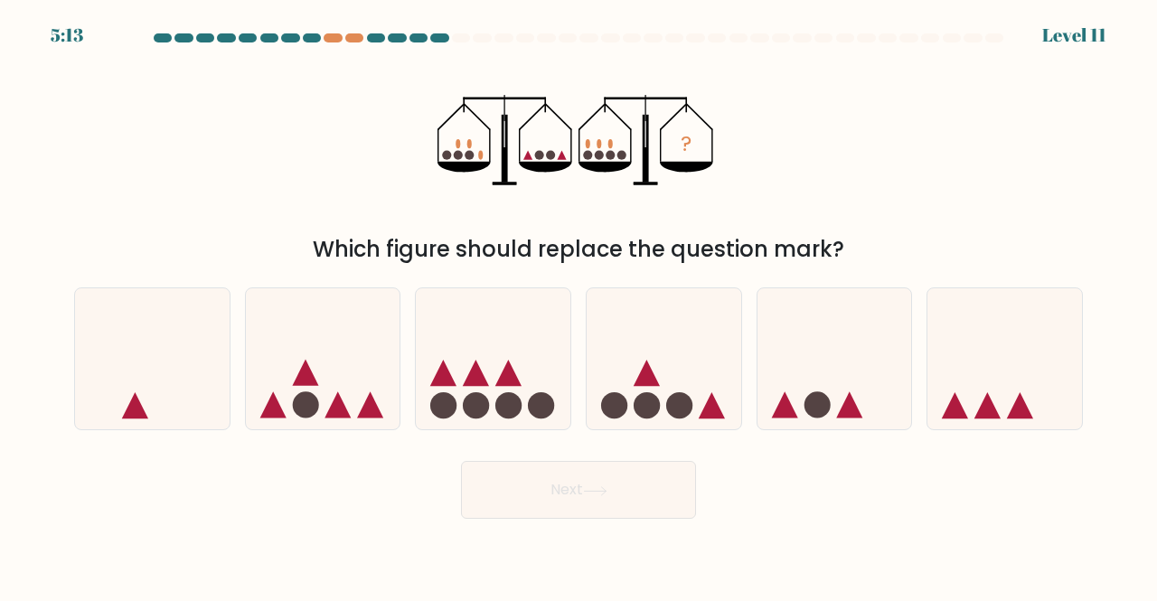
click at [651, 394] on circle at bounding box center [647, 405] width 26 height 26
click at [579, 306] on input "d." at bounding box center [579, 303] width 1 height 5
radio input "true"
click at [607, 497] on button "Next" at bounding box center [578, 490] width 235 height 58
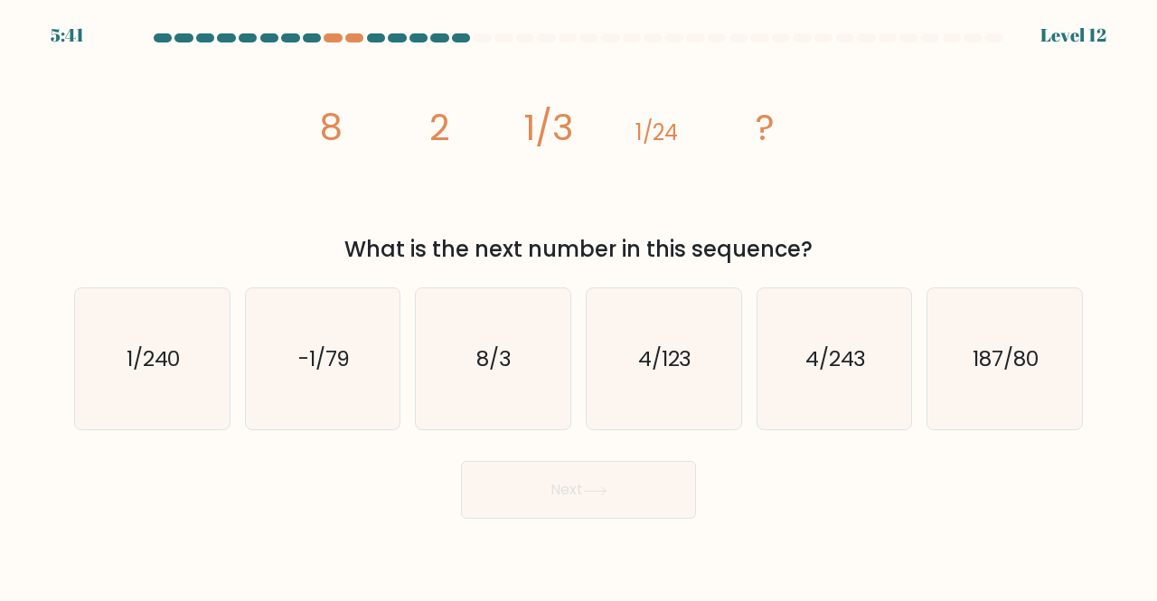
click at [143, 386] on icon "1/240" at bounding box center [152, 359] width 142 height 142
click at [579, 306] on input "a. 1/240" at bounding box center [579, 303] width 1 height 5
radio input "true"
click at [572, 490] on button "Next" at bounding box center [578, 490] width 235 height 58
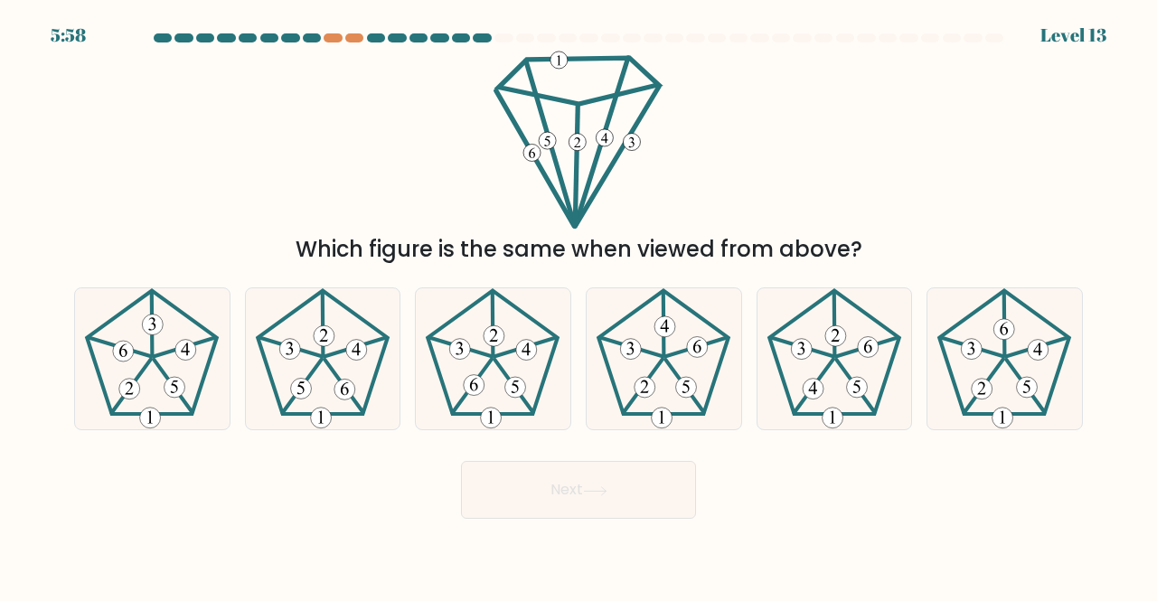
click at [833, 371] on icon at bounding box center [835, 359] width 142 height 142
click at [579, 306] on input "e." at bounding box center [579, 303] width 1 height 5
radio input "true"
click at [568, 492] on button "Next" at bounding box center [578, 490] width 235 height 58
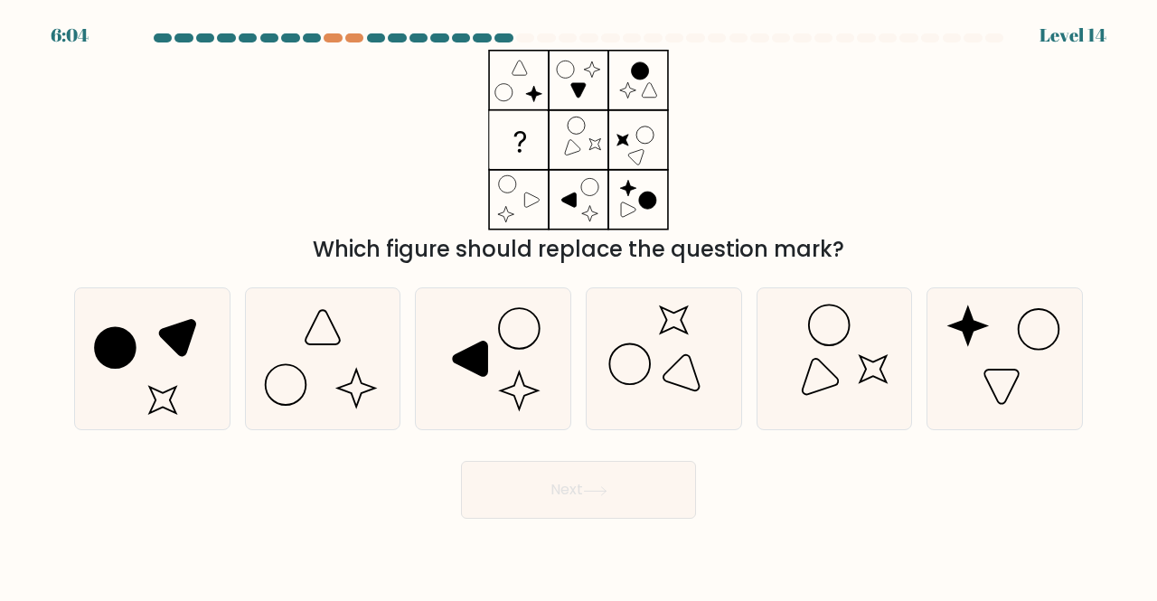
click at [195, 393] on icon at bounding box center [152, 359] width 142 height 142
click at [579, 306] on input "a." at bounding box center [579, 303] width 1 height 5
radio input "true"
click at [568, 489] on button "Next" at bounding box center [578, 490] width 235 height 58
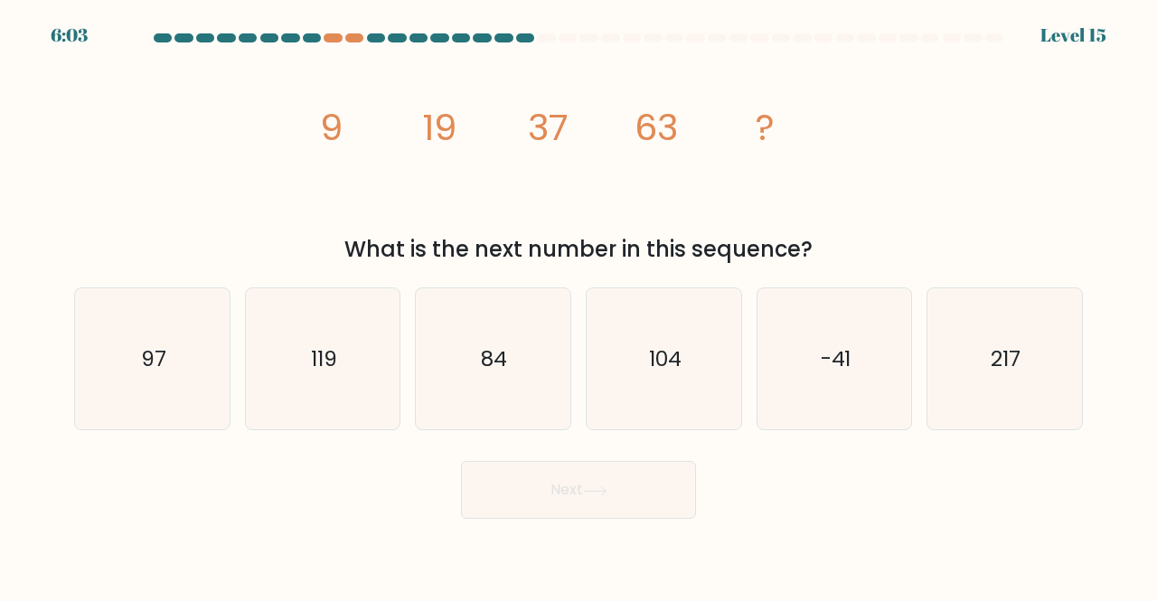
click at [658, 403] on icon "104" at bounding box center [664, 359] width 142 height 142
click at [579, 306] on input "d. 104" at bounding box center [579, 303] width 1 height 5
radio input "true"
click at [631, 499] on button "Next" at bounding box center [578, 490] width 235 height 58
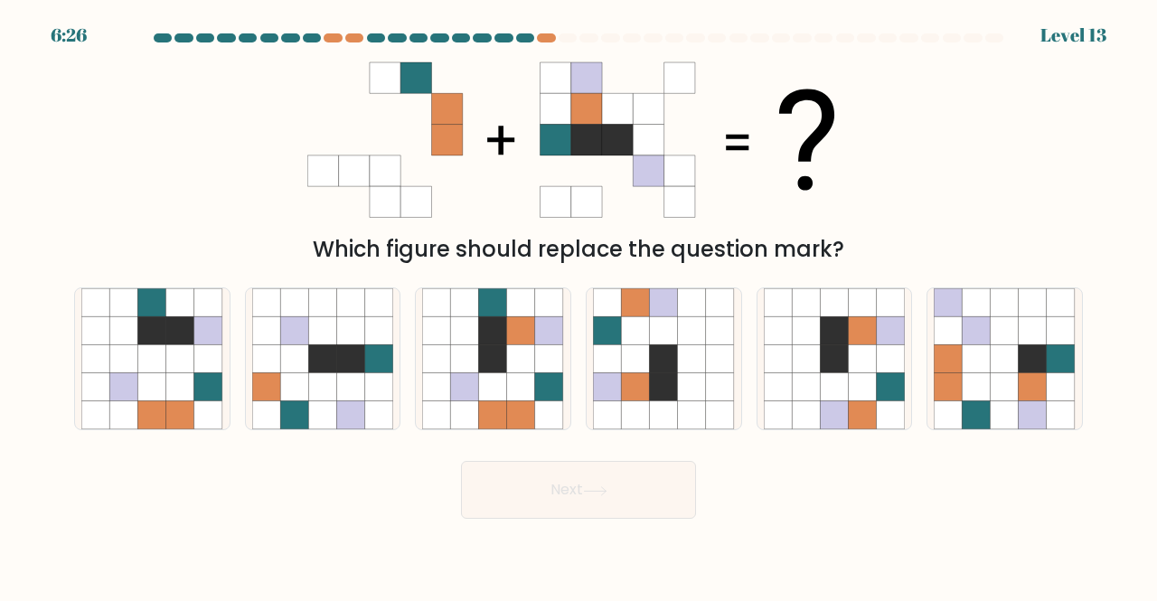
click at [653, 368] on icon at bounding box center [664, 358] width 28 height 28
click at [579, 306] on input "d." at bounding box center [579, 303] width 1 height 5
radio input "true"
click at [629, 490] on button "Next" at bounding box center [578, 490] width 235 height 58
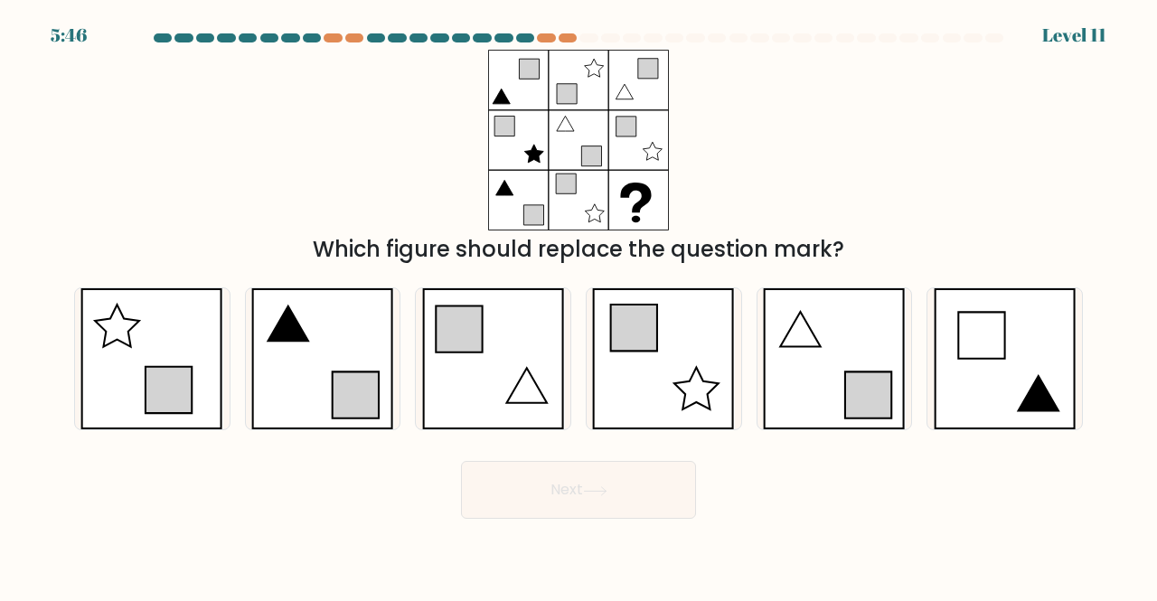
click at [392, 423] on icon at bounding box center [323, 359] width 140 height 140
click at [579, 306] on input "b." at bounding box center [579, 303] width 1 height 5
radio input "true"
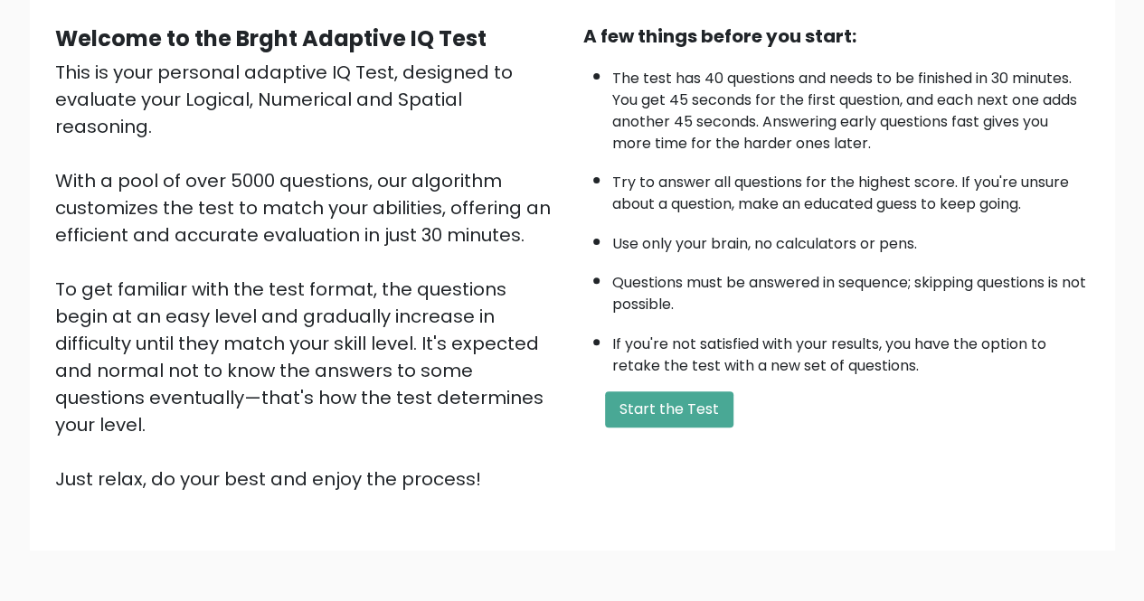
scroll to position [226, 0]
